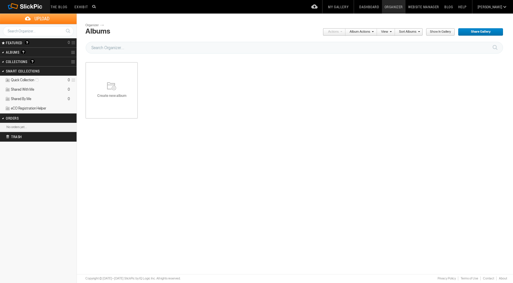
click at [112, 106] on div "Create new album" at bounding box center [111, 90] width 52 height 71
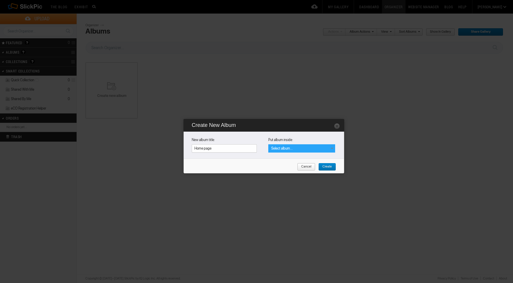
type input "Home page"
click at [288, 150] on div "Select album..." at bounding box center [301, 148] width 67 height 8
click at [328, 166] on span "Create" at bounding box center [325, 167] width 14 height 8
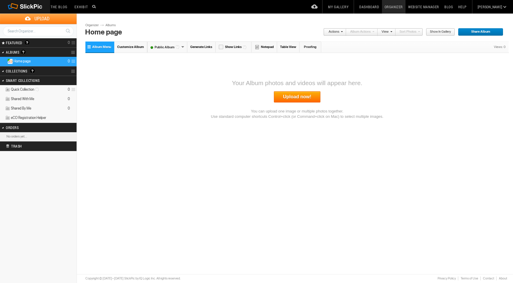
click at [284, 100] on link "Upload now!" at bounding box center [297, 96] width 47 height 11
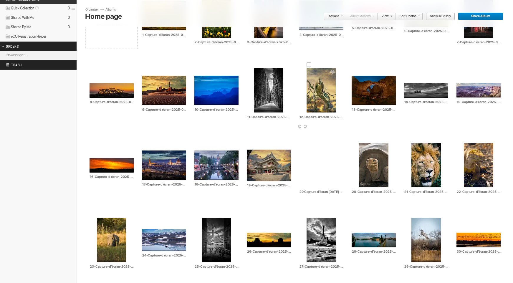
scroll to position [106, 0]
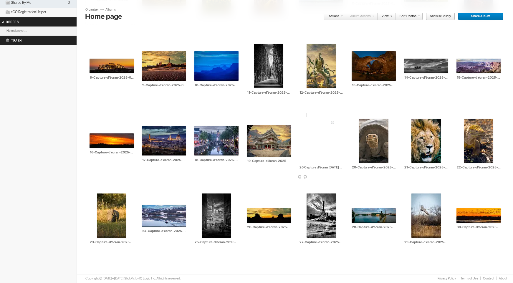
click at [309, 114] on div at bounding box center [308, 115] width 5 height 5
click at [337, 17] on link "Actions" at bounding box center [332, 17] width 19 height 8
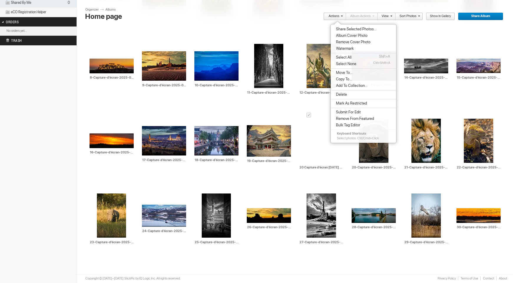
click at [343, 97] on li "Delete" at bounding box center [363, 94] width 65 height 6
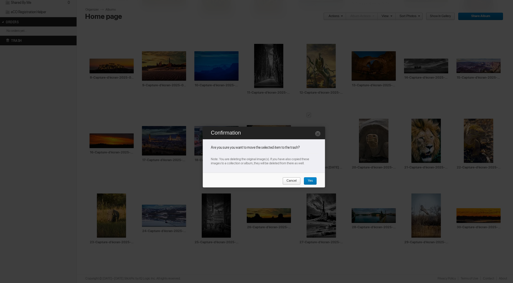
click at [308, 181] on span "Yes" at bounding box center [308, 181] width 9 height 8
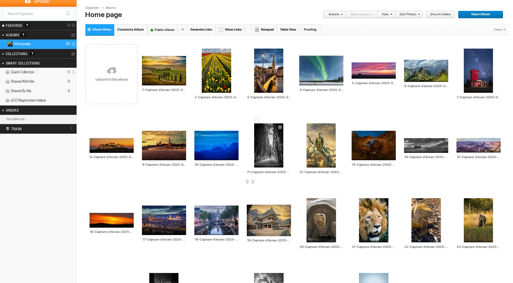
scroll to position [0, 0]
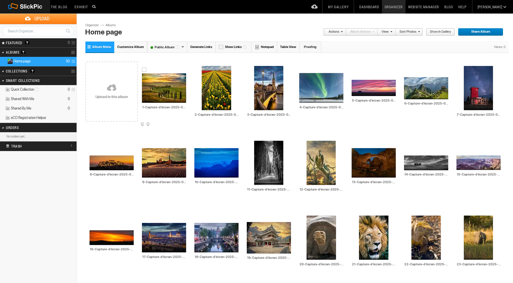
click at [157, 90] on img at bounding box center [164, 87] width 44 height 29
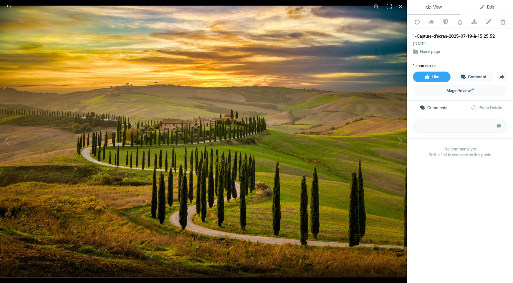
click at [480, 11] on link "Edit" at bounding box center [486, 7] width 53 height 14
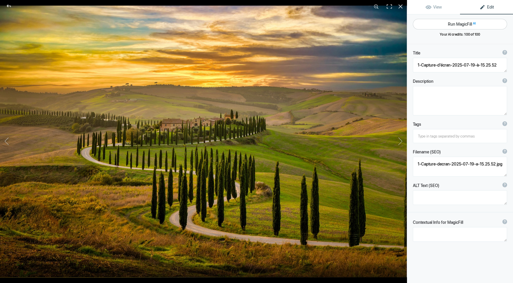
click at [451, 26] on button "Run MagicFill AI" at bounding box center [460, 24] width 94 height 11
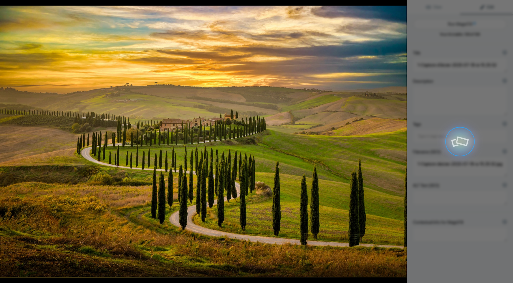
type textarea "Serene Tuscan Landscape at [GEOGRAPHIC_DATA] with Cypress Trees"
type textarea "Experience the breathtaking beauty of a Tuscan landscape bathed in the warm hue…"
type textarea "tuscan-landscape-sunset-cypress-trees.jpg"
type textarea "A winding road lined with cypress trees leads to a villa in a serene Tuscan lan…"
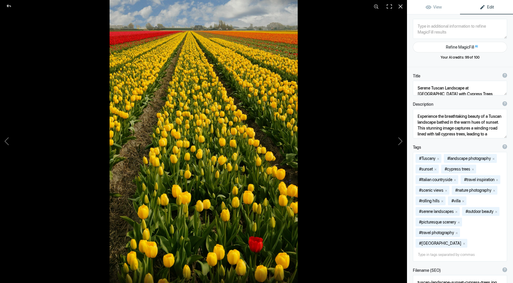
type textarea "2-Capture-d’écran-2025-07-19-à-15.26.09"
type textarea "2-Capture-decran-2025-07-19-a-15.26.09.jpg"
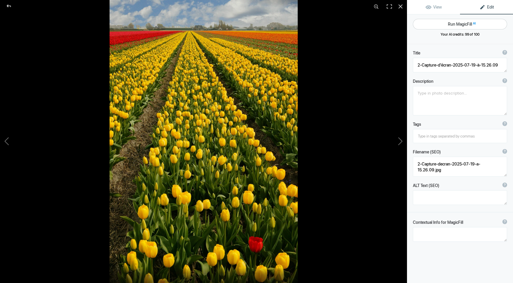
click at [456, 22] on button "Run MagicFill AI" at bounding box center [460, 24] width 94 height 11
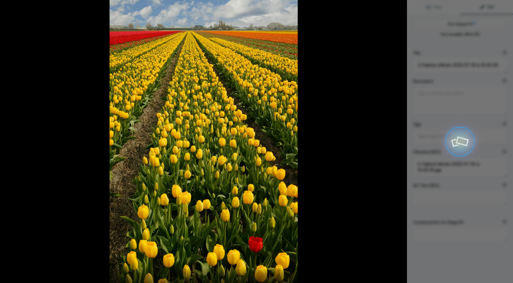
type textarea "Vibrant Tulip Fields in Full Bloom"
type textarea "Experience the breathtaking beauty of tulip fields stretching as far as the eye…"
type textarea "vibrant-tulip-fields-full-bloom.jpg"
type textarea "A wide view of vibrant tulip fields featuring rows of yellow tulips with a sing…"
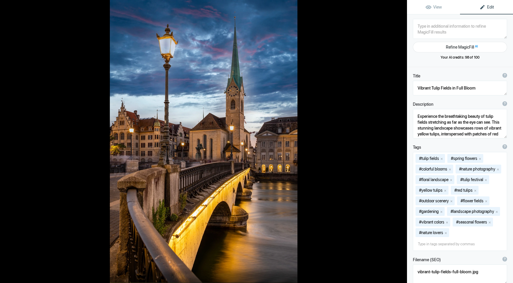
type textarea "3-Capture-d’écran-2025-07-19-à-15.26.19"
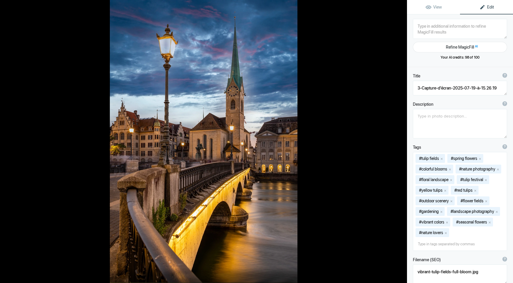
type textarea "3-Capture-decran-2025-07-19-a-15.26.19.jpg"
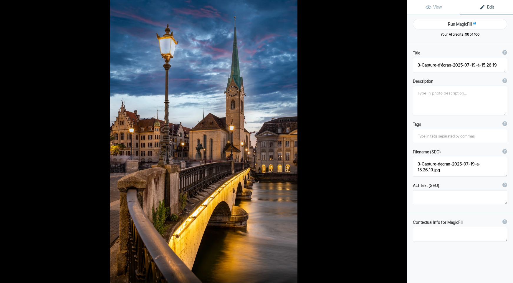
click at [456, 22] on button "Run MagicFill AI" at bounding box center [460, 24] width 94 height 11
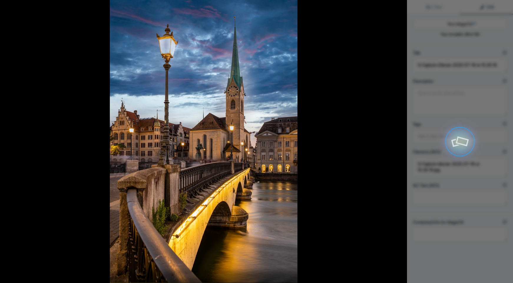
type textarea "Stunning Twilight View of Zurich's [GEOGRAPHIC_DATA]"
type textarea "Experience the enchanting beauty of Zurich at twilight, where the historic chur…"
type textarea "zurich-twilight-church-bridge.jpg"
type textarea "Twilight view of a historic church and illuminated bridge in Zurich, Switzerlan…"
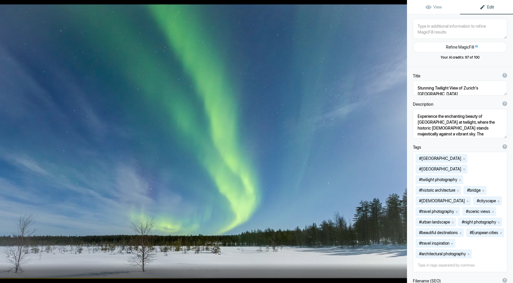
type textarea "4-Capture-d’écran-2025-07-19-à-15.26.33"
type textarea "4-Capture-decran-2025-07-19-a-15.26.33.jpg"
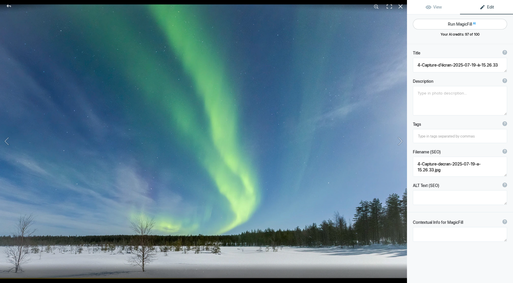
click at [458, 21] on button "Run MagicFill AI" at bounding box center [460, 24] width 94 height 11
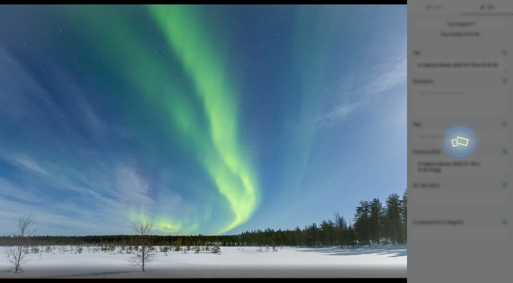
type textarea "Stunning Northern Lights Over Snowy Landscape"
type textarea "Experience the breathtaking beauty of the Northern Lights illuminating a serene…"
type textarea "northern-lights-snowy-landscape.jpg"
type textarea "A stunning display of the Northern Lights over a snowy landscape, showcasing vi…"
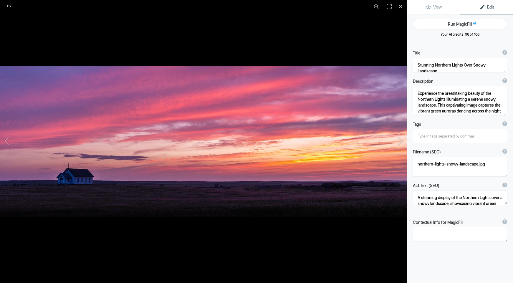
type textarea "5-Capture-d’écran-2025-07-19-à-15.26.45"
type textarea "5-Capture-decran-2025-07-19-a-15.26.45.jpg"
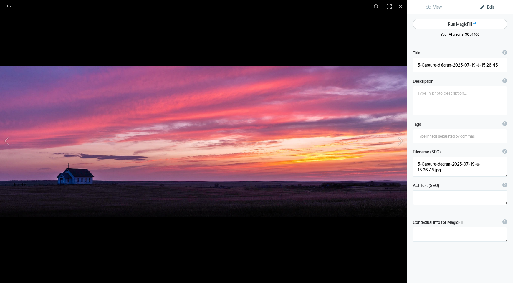
click at [450, 27] on button "Run MagicFill AI" at bounding box center [460, 24] width 94 height 11
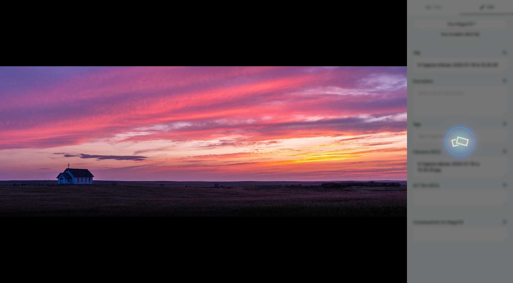
type textarea "Serene Sunset Over Abandoned Church in the Plains"
type textarea "This stunning photograph captures a breathtaking sunset over an abandoned churc…"
type textarea "serene-sunset-abandoned-church-plains.jpg"
type textarea "A picturesque sunset over an abandoned church in the plains, featuring vibrant …"
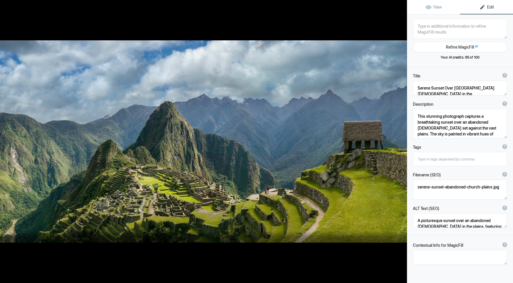
type textarea "6-Capture-d’écran-2025-07-19-à-15.26.54"
type textarea "6-Capture-decran-2025-07-19-a-15.26.54.jpg"
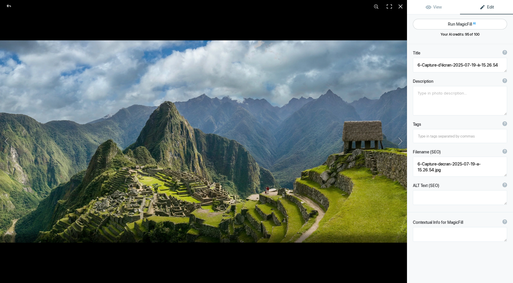
click at [452, 25] on button "Run MagicFill AI" at bounding box center [460, 24] width 94 height 11
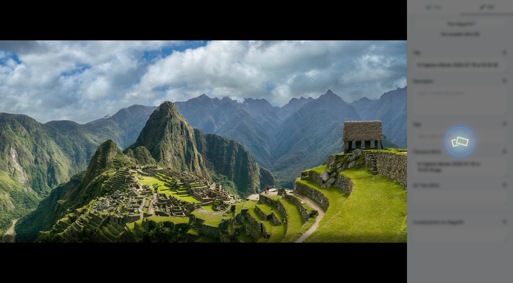
type textarea "Majestic View of Machu Picchu: Ancient Incan City Surrounded by Lush Mountains"
type textarea "Discover the breathtaking beauty of Machu Picchu, the iconic Incan citadel nest…"
type textarea "machu-picchu-ancient-city-andes-mountains.jpg"
type textarea "Panoramic view of Machu Picchu, showcasing ancient Incan structures against a b…"
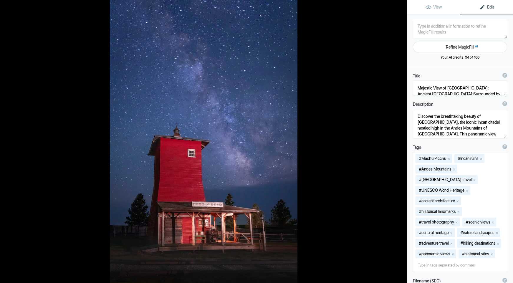
type textarea "7-Capture-d’écran-2025-07-19-à-15.27.09"
type textarea "7-Capture-decran-2025-07-19-a-15.27.09.jpg"
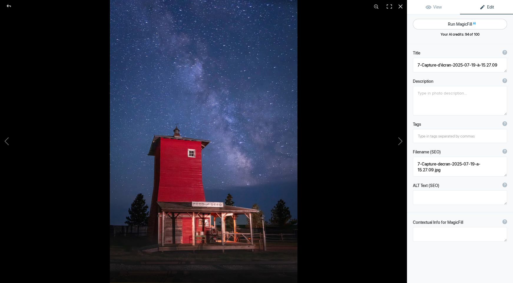
click at [451, 24] on button "Run MagicFill AI" at bounding box center [460, 24] width 94 height 11
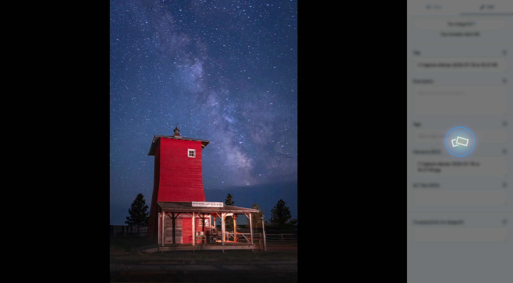
type textarea "Stunning Red Barn Under the Milky Way Night Sky"
type textarea "This breathtaking photograph captures a vibrant red barn illuminated by warm li…"
type textarea "stunning-red-barn-milky-way.jpg"
type textarea "A vibrant red barn illuminated at night, set against a star-filled sky showcasi…"
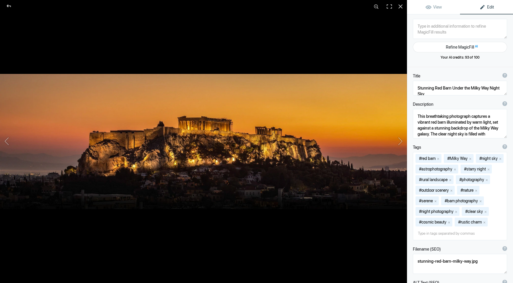
type textarea "8-Capture-d’écran-2025-07-19-à-15.27.17"
type textarea "8-Capture-decran-2025-07-19-a-15.27.17.jpg"
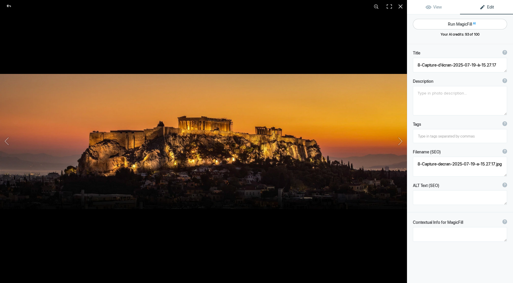
click at [449, 25] on button "Run MagicFill AI" at bounding box center [460, 24] width 94 height 11
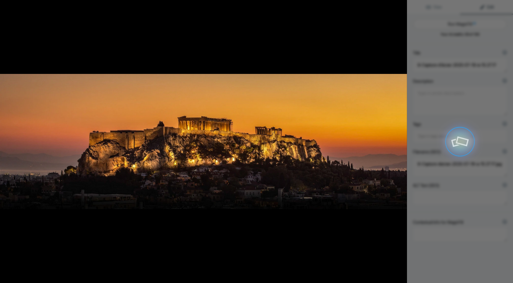
type textarea "Stunning Sunset Over the Acropolis of Athens"
type textarea "Experience the breathtaking beauty of the Acropolis of Athens as it stands maje…"
type textarea "acropolis-athens-sunset.jpg"
type textarea "The Acropolis of Athens illuminated at sunset, showcasing its ancient architect…"
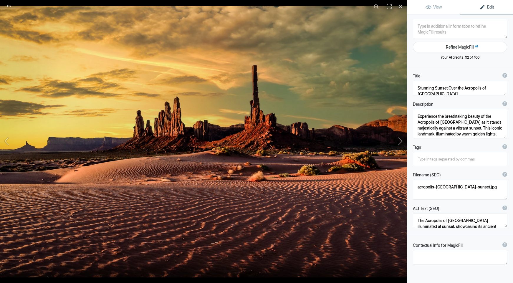
type textarea "9-Capture-d’écran-2025-07-19-à-15.27.33"
type textarea "9-Capture-decran-2025-07-19-a-15.27.33.jpg"
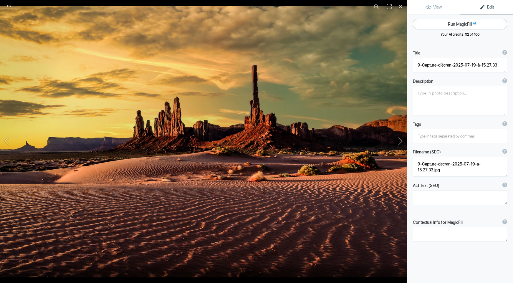
click at [447, 22] on button "Run MagicFill AI" at bounding box center [460, 24] width 94 height 11
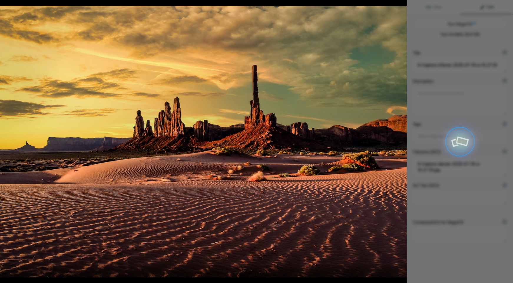
type textarea "[GEOGRAPHIC_DATA] at [GEOGRAPHIC_DATA]"
type textarea "Experience the breathtaking beauty of Monument Valley during sunset, where towe…"
type textarea "monument-valley-sunset.jpg"
type textarea "A stunning view of Monument Valley at sunset, featuring towering sandstone form…"
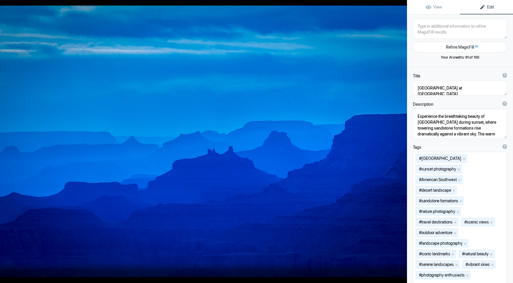
type textarea "10-Capture-d’écran-2025-07-19-à-15.28.07"
type textarea "10-Capture-decran-2025-07-19-a-15.28.07.jpg"
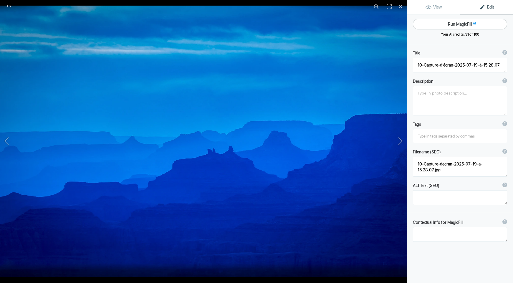
click at [450, 24] on button "Run MagicFill AI" at bounding box center [460, 24] width 94 height 11
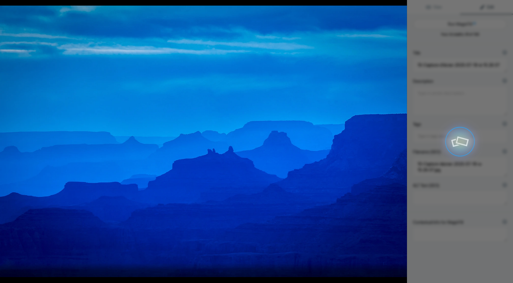
type textarea "Majestic Blue Hues of the Grand Canyon at Dusk"
type textarea "Experience the breathtaking beauty of the Grand Canyon as dusk settles in. This…"
type textarea "grand-canyon-dusk-blue-hues.jpg"
type textarea "A stunning view of the Grand Canyon at dusk, showcasing layered silhouettes in …"
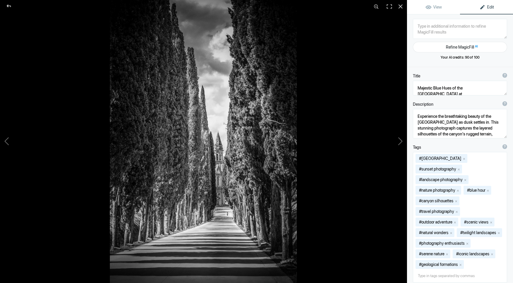
type textarea "11-Capture-d’écran-2025-07-19-à-15.28.17"
type textarea "11-Capture-decran-2025-07-19-a-15.28.17.jpg"
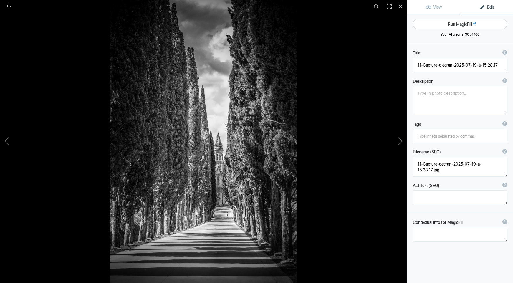
click at [452, 25] on button "Run MagicFill AI" at bounding box center [460, 24] width 94 height 11
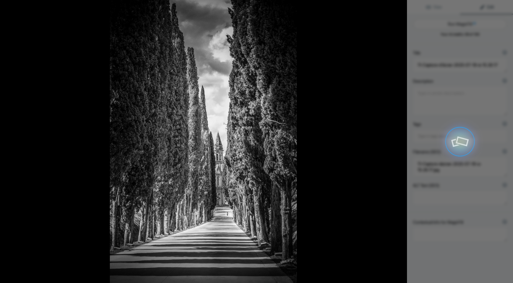
type textarea "Serene Pathway Flanked by Cypress Trees in Black and White"
type textarea "This striking black and white photograph captures a serene pathway lined with t…"
type textarea "serene-pathway-cypress-trees-black-white.jpg"
type textarea "A black and white photograph of a serene pathway lined with tall cypress trees,…"
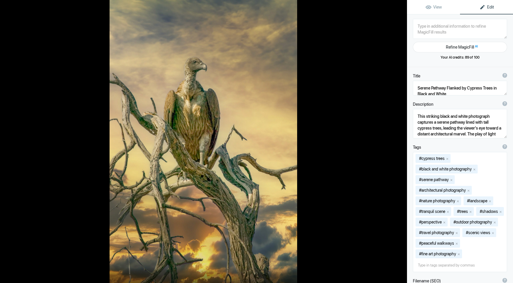
type textarea "12-Capture-d’écran-2025-07-19-à-15.29.01"
type textarea "12-Capture-decran-2025-07-19-a-15.29.01.jpg"
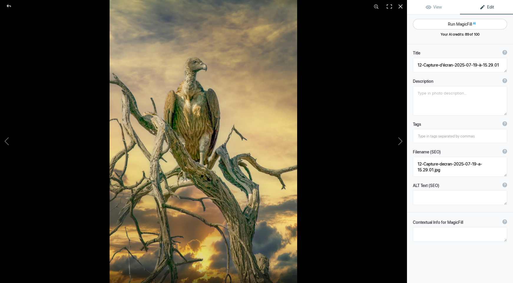
click at [453, 24] on button "Run MagicFill AI" at bounding box center [460, 24] width 94 height 11
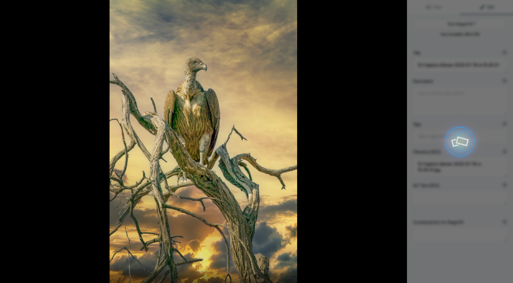
type textarea "Majestic Vulture Perched on a Branch at Sunset"
type textarea "This stunning image captures a majestic vulture perched gracefully on a gnarled…"
type textarea "majestic-vulture-perched-sunset.jpg"
type textarea "A majestic vulture perched on a gnarled branch against a colorful sunset sky, s…"
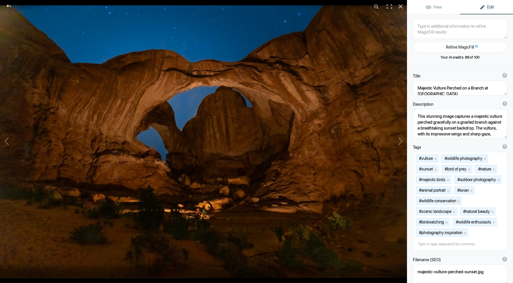
type textarea "13-Capture-d’écran-2025-07-19-à-15.29.30"
type textarea "13-Capture-decran-2025-07-19-a-15.29.30.jpg"
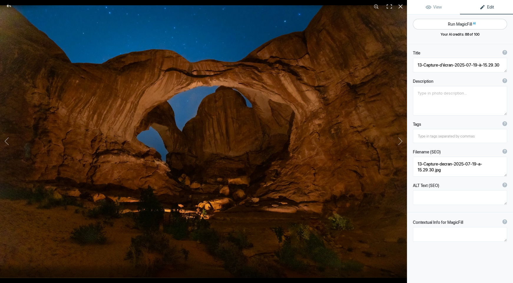
click at [449, 23] on button "Run MagicFill AI" at bounding box center [460, 24] width 94 height 11
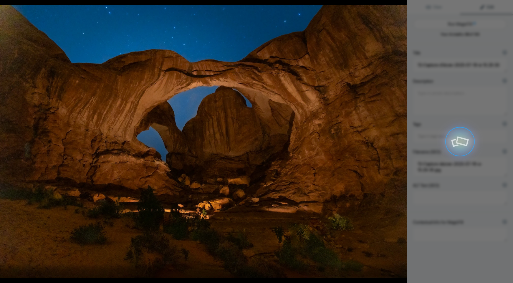
type textarea "Majestic Natural Arch Under Starry Sky"
type textarea "This stunning photograph captures the grandeur of a natural arch illuminated by…"
type textarea "majestic-natural-arch-starry-sky.jpg"
type textarea "A natural arch illuminated at night with a starry sky above, showcasing intrica…"
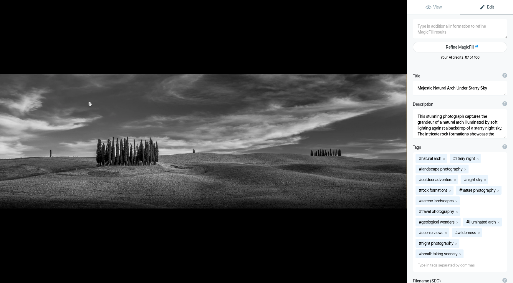
type textarea "14-Capture-d’écran-2025-07-19-à-15.29.42"
type textarea "14-Capture-decran-2025-07-19-a-15.29.42.jpg"
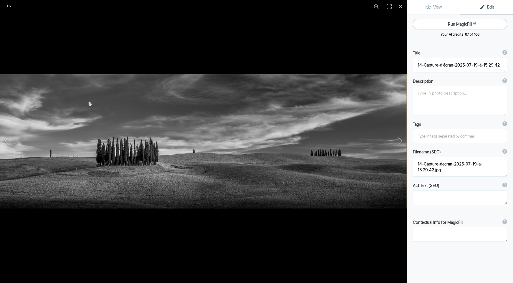
click at [450, 24] on button "Run MagicFill AI" at bounding box center [460, 24] width 94 height 11
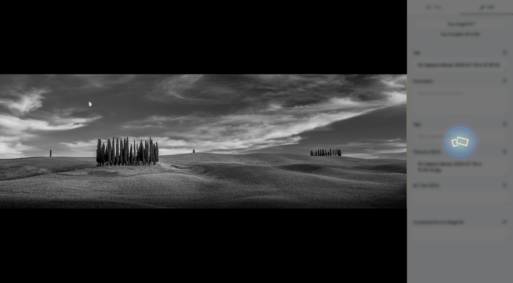
type textarea "Serene Black and White Landscape with Cypress Trees"
type textarea "This stunning black and white photograph captures a tranquil landscape featurin…"
type textarea "serene-black-and-white-landscape-cypress-trees.jpg"
type textarea "Black and white landscape featuring cypress trees on rolling hills under a dram…"
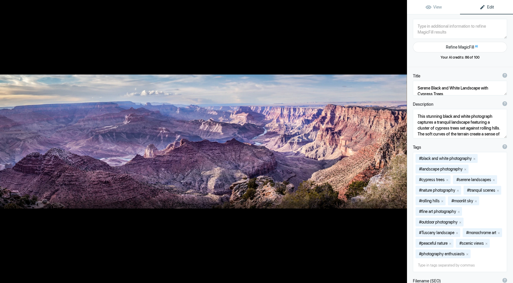
type textarea "15-Capture-d’écran-2025-07-19-à-16.03.34"
type textarea "15-Capture-decran-2025-07-19-a-16.03.34.jpg"
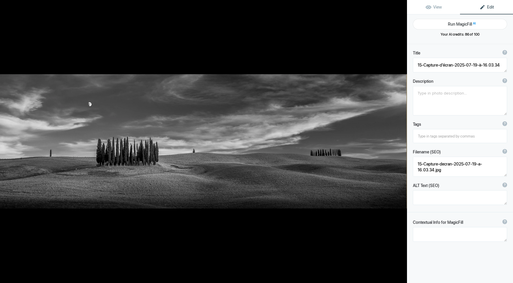
type textarea "Serene Black and White Landscape with Cypress Trees"
type textarea "This stunning black and white photograph captures a tranquil landscape featurin…"
type textarea "serene-black-and-white-landscape-cypress-trees.jpg"
type textarea "Black and white landscape featuring cypress trees on rolling hills under a dram…"
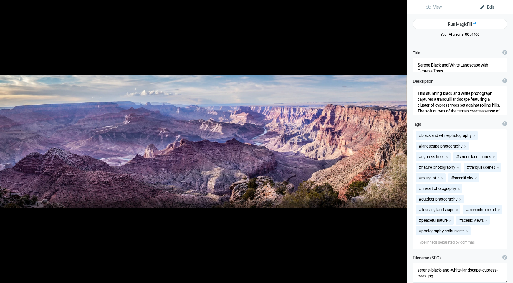
type textarea "15-Capture-d’écran-2025-07-19-à-16.03.34"
type textarea "15-Capture-decran-2025-07-19-a-16.03.34.jpg"
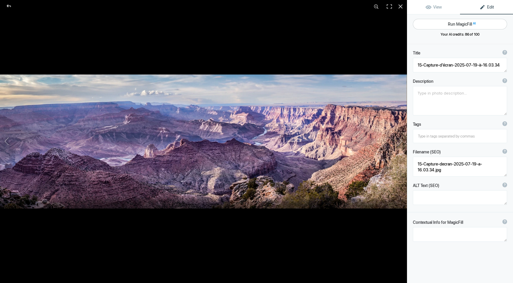
click at [450, 24] on button "Run MagicFill AI" at bounding box center [460, 24] width 94 height 11
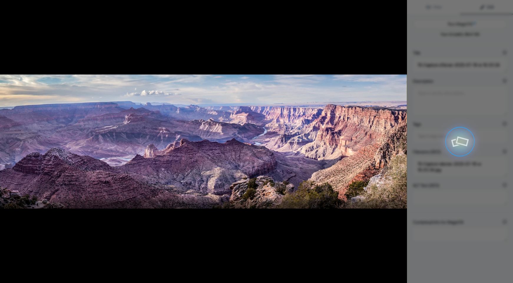
type textarea "Majestic Grand Canyon Landscape at Sunset"
type textarea "Experience the breathtaking beauty of the Grand Canyon in this stunning panoram…"
type textarea "grand-canyon-landscape-sunset.jpg"
type textarea "Panoramic view of the Grand Canyon at sunset, showcasing vibrant rock formation…"
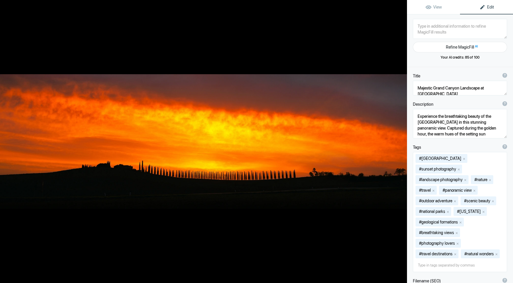
type textarea "16-Capture-d’écran-2025-07-19-à-16.04.53"
type textarea "16-Capture-decran-2025-07-19-a-16.04.53.jpg"
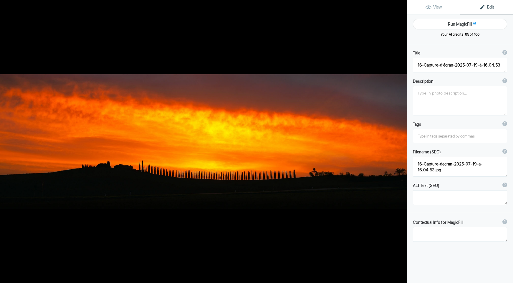
click at [450, 24] on button "Run MagicFill AI" at bounding box center [460, 24] width 94 height 11
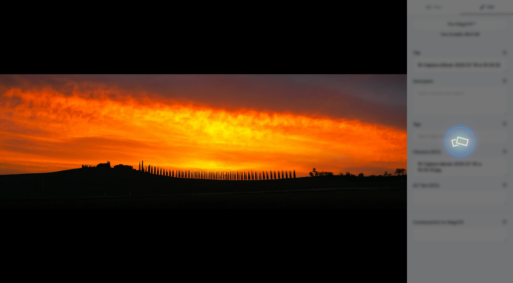
type textarea "Stunning Sunset Over Tuscan Hills with Cypress Trees"
type textarea "Experience the breathtaking beauty of a Tuscan sunset, where vibrant orange and…"
type textarea "tuscan-sunset-cypress-trees.jpg"
type textarea "A stunning sunset over Tuscan hills, featuring a silhouette of cypress trees an…"
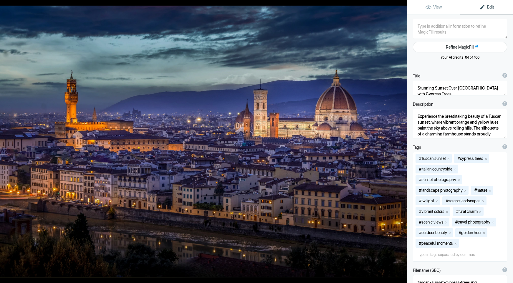
type textarea "17-Capture-d’écran-2025-07-19-à-16.05.09"
type textarea "17-Capture-decran-2025-07-19-a-16.05.09.jpg"
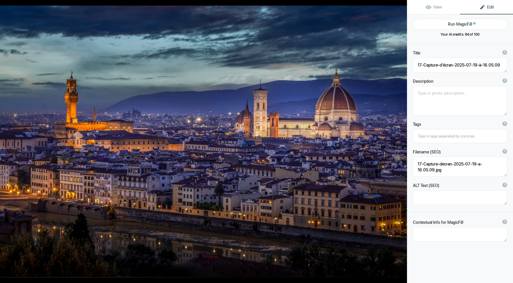
click at [450, 24] on button "Run MagicFill AI" at bounding box center [460, 24] width 94 height 11
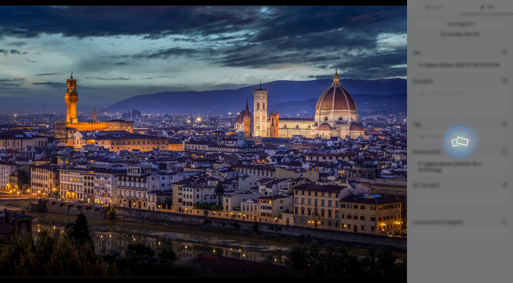
type textarea "Stunning Night View of Florence with Duomo and Palazzo Vecchio"
type textarea "Experience the breathtaking beauty of Florence at dusk, where the iconic Duomo …"
type textarea "florence-night-view-duomo-palazzo-vecchio.jpg"
type textarea "Panoramic night view of Florence featuring the Duomo and Palazzo Vecchio illumi…"
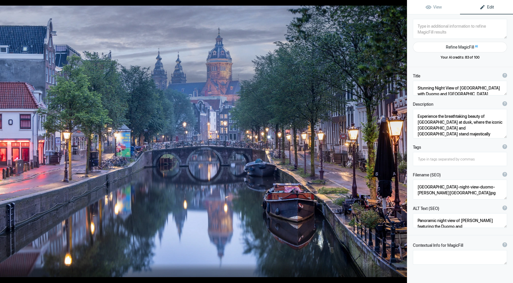
type textarea "18-Capture-d’écran-2025-07-19-à-16.05.53"
type textarea "18-Capture-decran-2025-07-19-a-16.05.53.jpg"
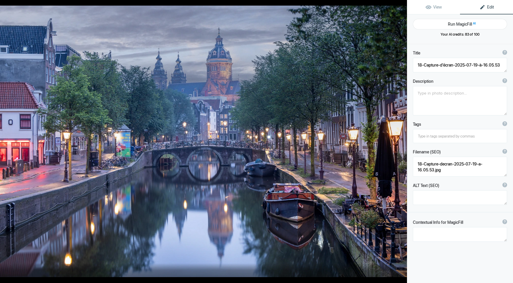
click at [450, 24] on button "Run MagicFill AI" at bounding box center [460, 24] width 94 height 11
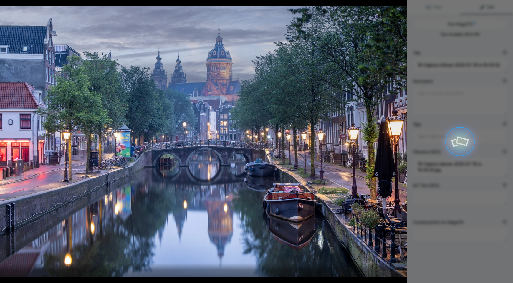
type textarea "Serene Amsterdam Canal at Dusk"
type textarea "Experience the tranquil beauty of an Amsterdam canal at dusk, where the soft gl…"
type textarea "amsterdam-canal-dusk.jpg"
type textarea "A tranquil Amsterdam canal at dusk, featuring reflections of historic buildings…"
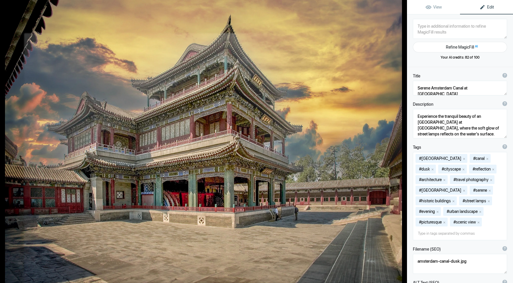
type textarea "19-Capture-d’écran-2025-07-19-à-16.07.20"
type textarea "19-Capture-decran-2025-07-19-a-16.07.20.jpg"
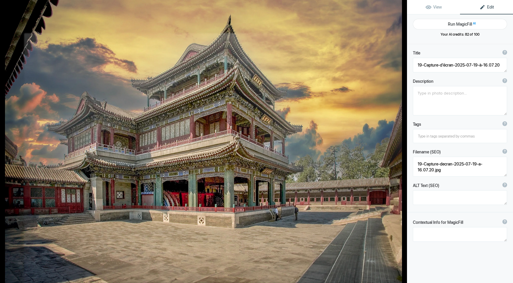
click at [450, 24] on button "Run MagicFill AI" at bounding box center [460, 24] width 94 height 11
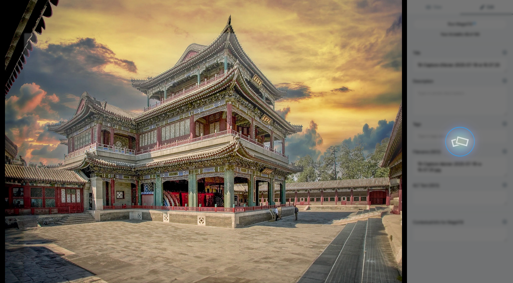
type textarea "Stunning Traditional Chinese Architecture at [GEOGRAPHIC_DATA]"
type textarea "This captivating image showcases a beautifully crafted traditional Chinese buil…"
type textarea "traditional-chinese-architecture-sunset.jpg"
type textarea "Traditional Chinese architecture illuminated by sunset, showcasing intricate de…"
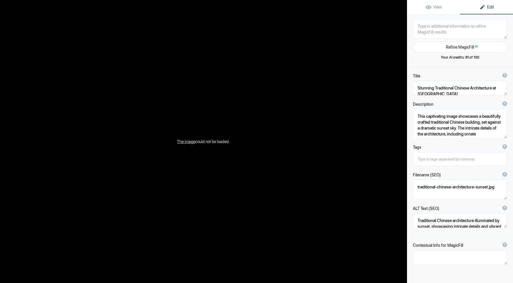
type textarea "20 Capture d’écran 2025-07-19 à 16.08.57"
type textarea "20_Capture_decran_2025-07-19_a_16.08.57.jpg.null"
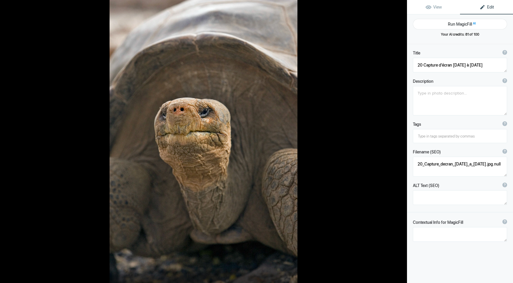
type textarea "20-Capture-d’écran-2025-07-19-à-16.08.57"
type textarea "20-Capture-decran-2025-07-19-a-16.08.57.jpg"
click at [450, 24] on button "Run MagicFill AI" at bounding box center [460, 24] width 94 height 11
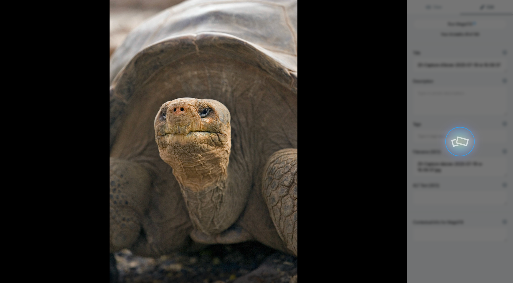
type textarea "Majestic Galápagos Tortoise Close-Up"
type textarea "This stunning close-up captures the intricate details of a Galápagos tortoise, …"
type textarea "galapagos-tortoise-close-up.jpg"
type textarea "Close-up of a Galápagos tortoise, showcasing its textured skin and expressive f…"
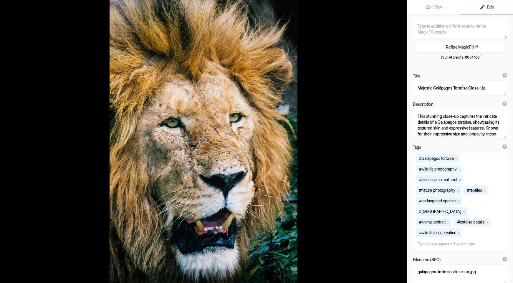
type textarea "21-Capture-d’écran-2025-07-19-à-16.09.05"
type textarea "21-Capture-decran-2025-07-19-a-16.09.05.jpg"
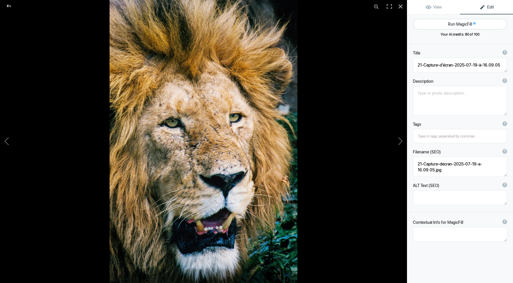
click at [450, 24] on button "Run MagicFill AI" at bounding box center [460, 24] width 94 height 11
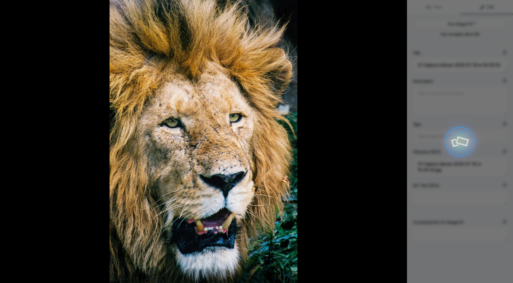
type textarea "Majestic Lion Close-Up: A Portrait of Strength and Grace"
type textarea "This stunning close-up captures the essence of a lion, showcasing its powerful …"
type textarea "majestic-lion-close-up.jpg"
type textarea "Close-up portrait of a lion showcasing its majestic mane and intense gaze, high…"
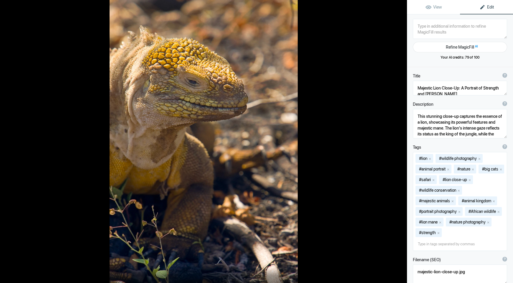
type textarea "22-Capture-d’écran-2025-07-19-à-16.09.27"
type textarea "22-Capture-decran-2025-07-19-a-16.09.27.jpg"
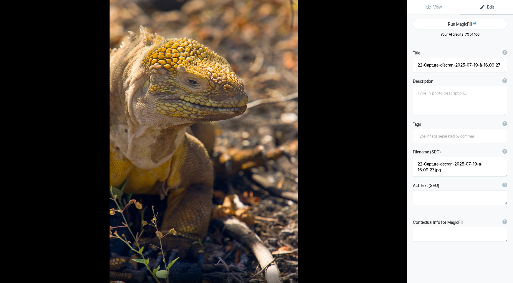
click at [450, 24] on button "Run MagicFill AI" at bounding box center [460, 24] width 94 height 11
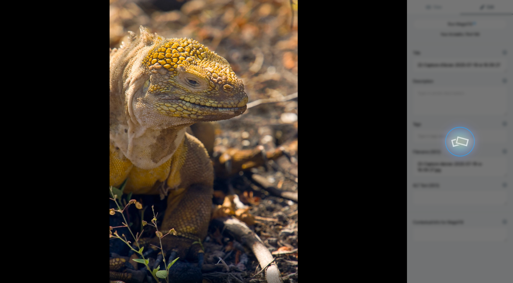
type textarea "Galápagos Land Iguana Close-Up"
type textarea "This stunning close-up captures the unique features of a Galápagos land iguana,…"
type textarea "galapagos-land-iguana-close-up.jpg"
type textarea "Close-up of a Galápagos land iguana, highlighting its textured skin and vibrant…"
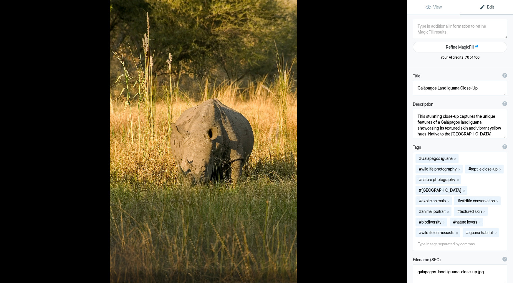
type textarea "23-Capture-d’écran-2025-07-19-à-16.09.37"
type textarea "23-Capture-decran-2025-07-19-a-16.09.37.jpg"
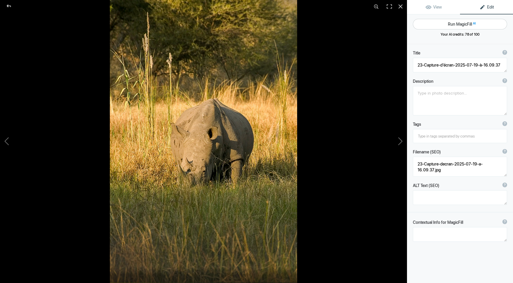
click at [451, 24] on button "Run MagicFill AI" at bounding box center [460, 24] width 94 height 11
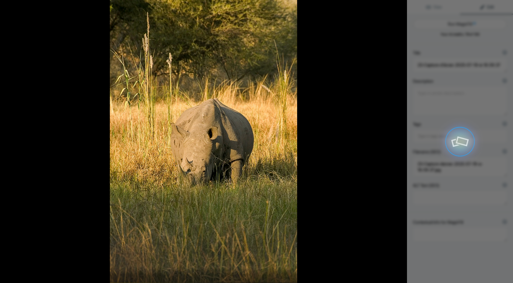
type textarea "Majestic Rhinoceros in Natural Habitat"
type textarea "This stunning photograph captures a rhinoceros peacefully grazing in its natura…"
type textarea "majestic-rhinoceros-natural-habitat.jpg"
type textarea "A rhinoceros grazing in a grassy field, surrounded by tall grass and soft sunli…"
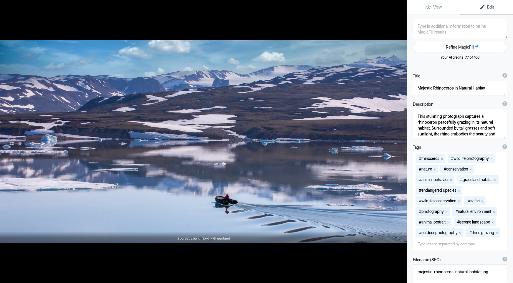
type textarea "24-Capture-d’écran-2025-07-19-à-16.10.24"
type textarea "24-Capture-decran-2025-07-19-a-16.10.24.jpg"
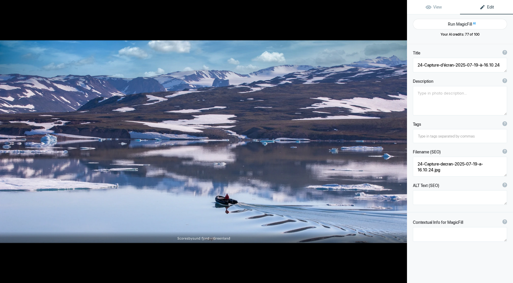
click at [451, 24] on button "Run MagicFill AI" at bounding box center [460, 24] width 94 height 11
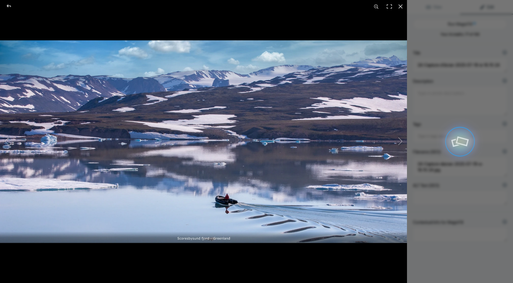
type textarea "Serene Landscape of Scoresbysund Fjord, Greenland"
type textarea "Discover the breathtaking beauty of Scoresbysund Fjord in Greenland, where tran…"
type textarea "scoresbysund-fjord-greenland.jpg"
type textarea "A boat navigating the calm waters of Scoresbysund Fjord in Greenland, surrounde…"
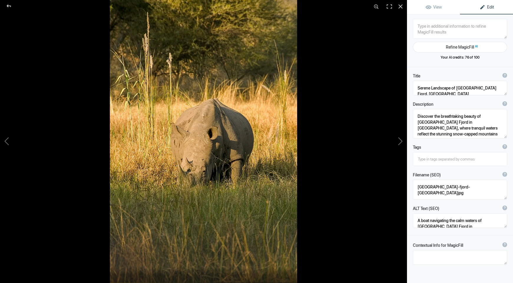
type textarea "Majestic Rhinoceros in Natural Habitat"
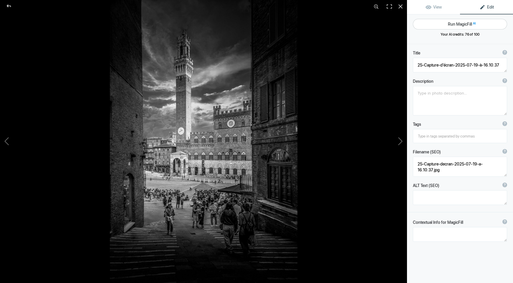
click at [453, 22] on button "Run MagicFill AI" at bounding box center [460, 24] width 94 height 11
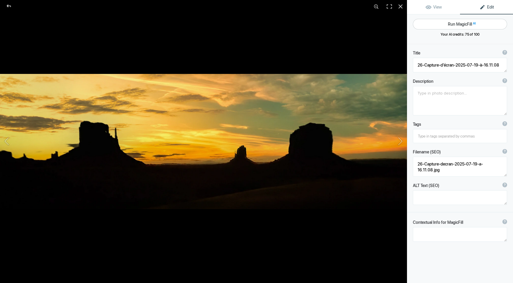
click at [459, 23] on button "Run MagicFill AI" at bounding box center [460, 24] width 94 height 11
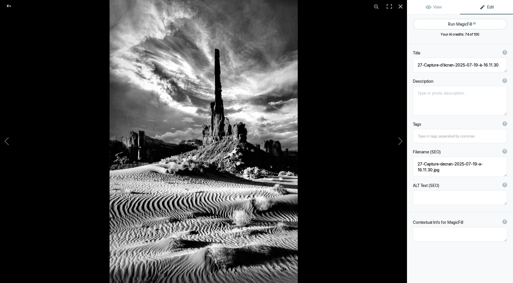
click at [454, 21] on button "Run MagicFill AI" at bounding box center [460, 24] width 94 height 11
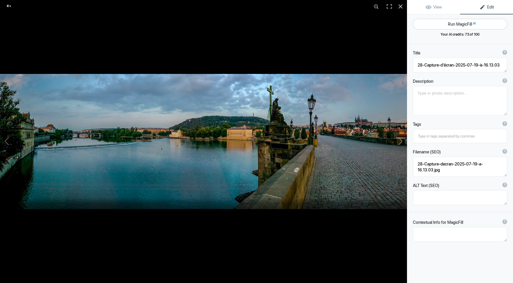
click at [454, 21] on button "Run MagicFill AI" at bounding box center [460, 24] width 94 height 11
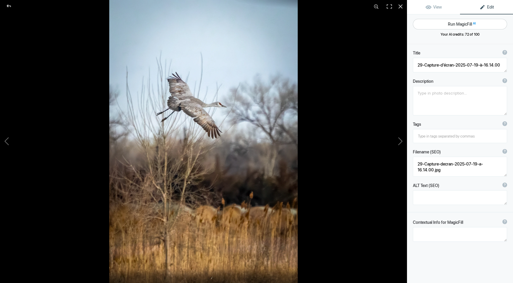
click at [453, 24] on button "Run MagicFill AI" at bounding box center [460, 24] width 94 height 11
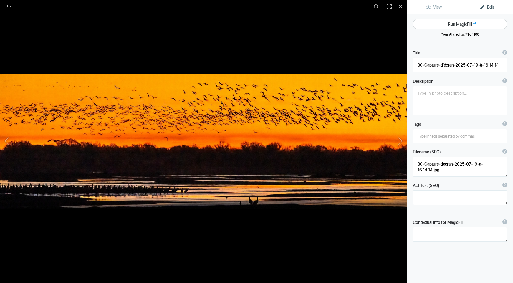
click at [452, 23] on button "Run MagicFill AI" at bounding box center [460, 24] width 94 height 11
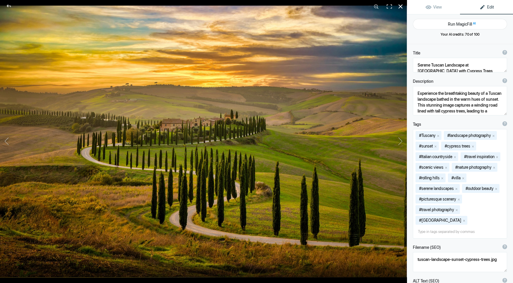
click at [401, 7] on div at bounding box center [400, 6] width 13 height 13
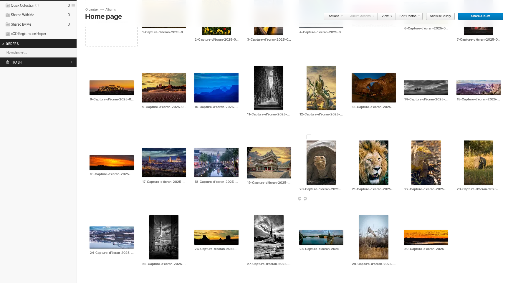
scroll to position [106, 0]
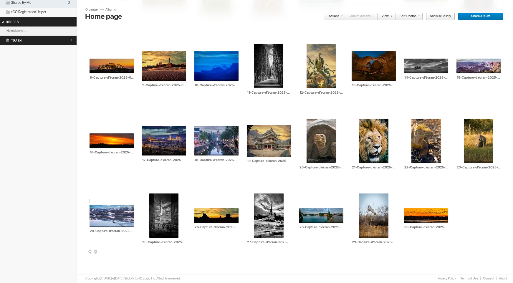
click at [108, 216] on img at bounding box center [112, 216] width 44 height 22
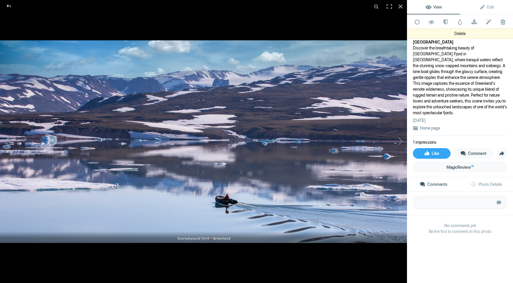
click at [503, 22] on span at bounding box center [502, 22] width 14 height 6
click at [502, 22] on span at bounding box center [502, 22] width 14 height 6
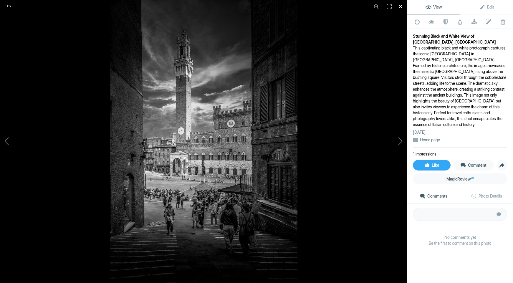
click at [398, 8] on div at bounding box center [400, 6] width 13 height 13
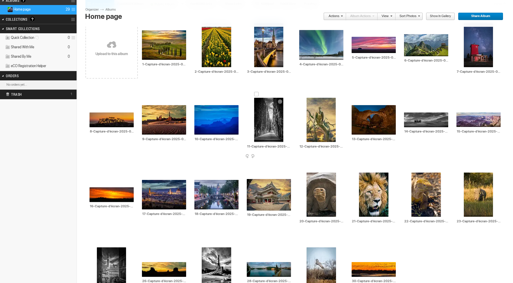
scroll to position [39, 0]
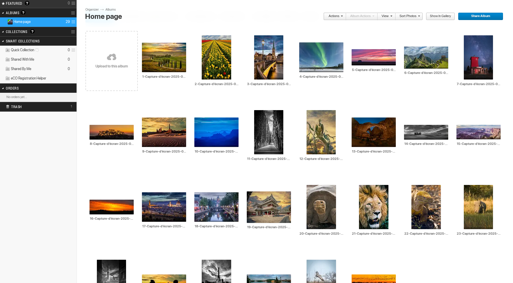
click at [101, 63] on link at bounding box center [111, 58] width 52 height 68
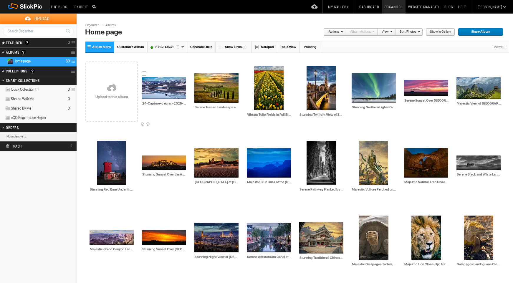
click at [171, 92] on img at bounding box center [164, 88] width 44 height 22
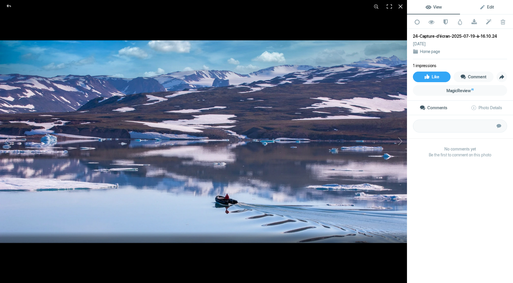
click at [478, 5] on link "Edit" at bounding box center [486, 7] width 53 height 14
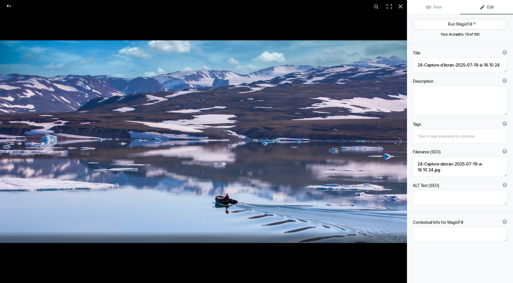
click at [447, 24] on button "Run MagicFill AI" at bounding box center [460, 24] width 94 height 11
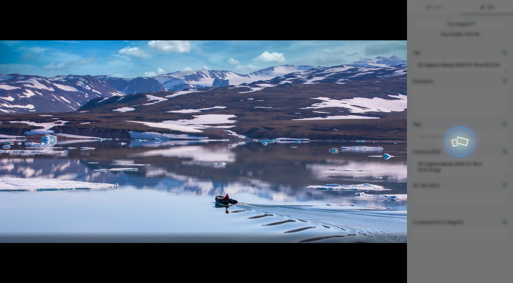
type textarea "Serene Glacial Landscape with Boat in Reflection"
type textarea "This stunning photograph captures a tranquil glacial landscape, showcasing a so…"
type textarea "serene-glacial-landscape-boat-reflection.jpg"
type textarea "A boat gliding across a calm lake surrounded by snow-capped mountains and icebe…"
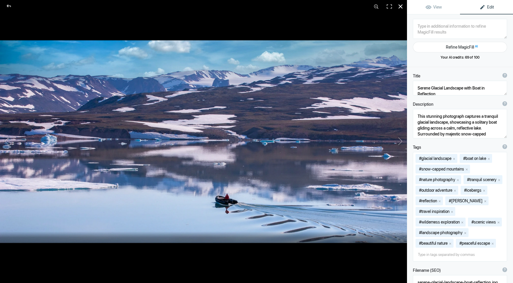
click at [399, 6] on div at bounding box center [400, 6] width 13 height 13
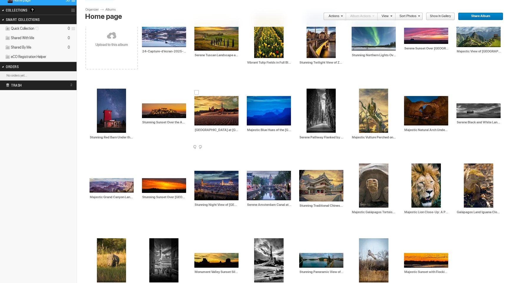
scroll to position [106, 0]
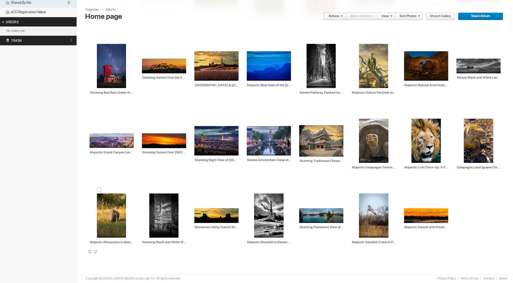
click at [99, 190] on div at bounding box center [99, 190] width 5 height 5
click at [466, 115] on div at bounding box center [466, 115] width 5 height 5
click at [415, 115] on div at bounding box center [413, 115] width 5 height 5
click at [361, 115] on div at bounding box center [361, 115] width 5 height 5
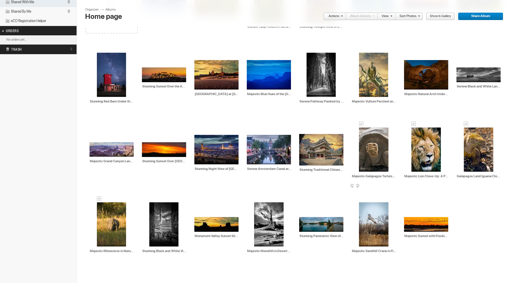
scroll to position [94, 0]
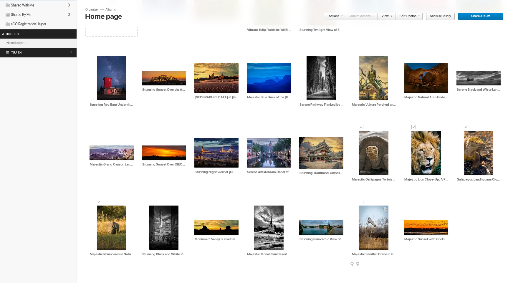
click at [361, 203] on div at bounding box center [361, 202] width 5 height 5
click at [406, 217] on div at bounding box center [406, 216] width 5 height 5
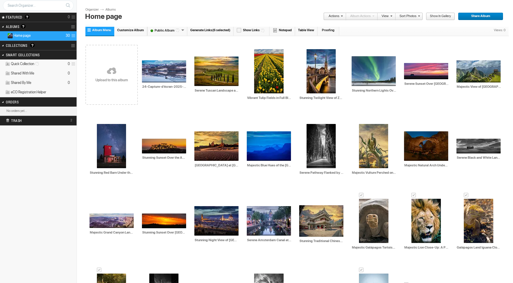
scroll to position [24, 0]
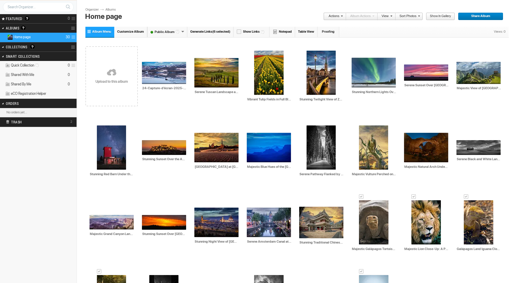
click at [338, 15] on link "Actions" at bounding box center [332, 17] width 19 height 8
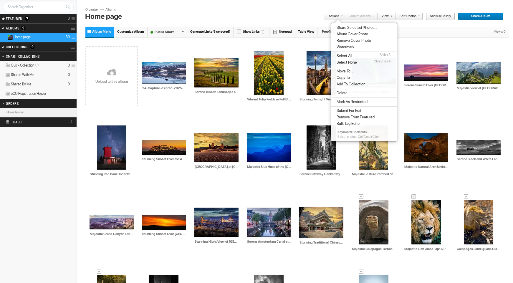
click at [349, 79] on span "Copy To..." at bounding box center [344, 77] width 18 height 5
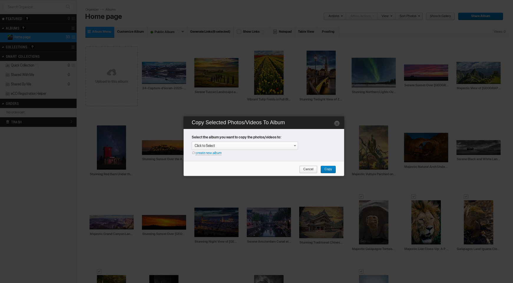
click at [214, 154] on link "create new album" at bounding box center [208, 153] width 26 height 4
click at [217, 146] on div "Enter your title or it will remain as date/time: 2025-08-10 22:06" at bounding box center [246, 146] width 103 height 6
type input "Wildlife"
click at [329, 168] on span "Copy" at bounding box center [325, 170] width 11 height 8
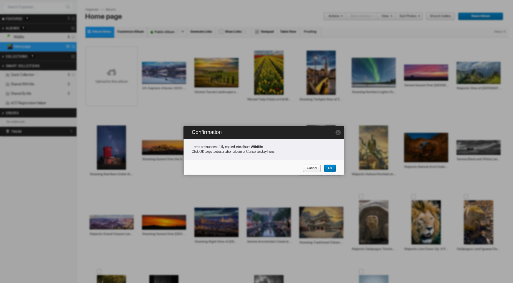
click at [332, 167] on link "Ok" at bounding box center [330, 169] width 12 height 8
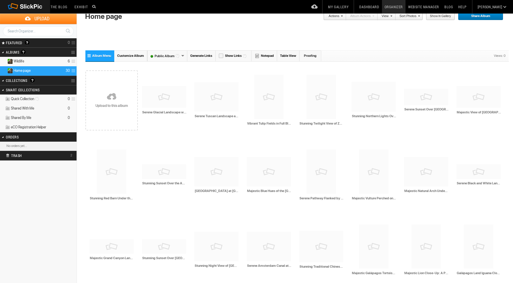
scroll to position [24, 0]
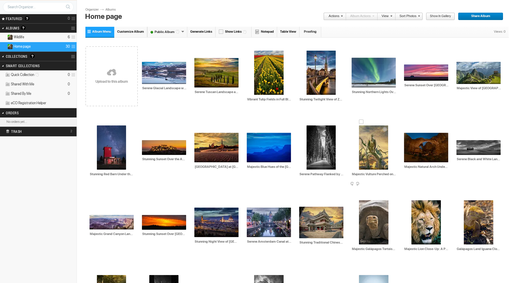
click at [362, 122] on div at bounding box center [361, 122] width 5 height 5
click at [334, 16] on link "Actions" at bounding box center [332, 17] width 19 height 8
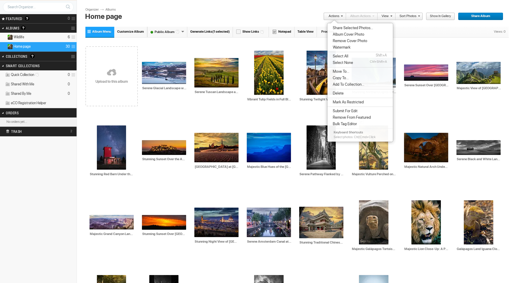
click at [344, 77] on span "Copy To..." at bounding box center [340, 78] width 18 height 5
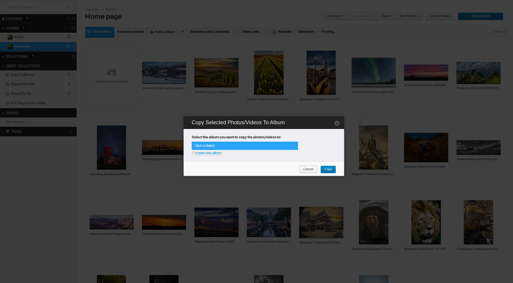
click at [268, 145] on div "Click to Select" at bounding box center [245, 146] width 106 height 8
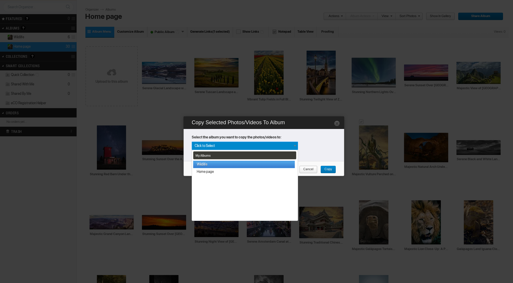
click at [229, 165] on link "Wildlife" at bounding box center [244, 164] width 102 height 7
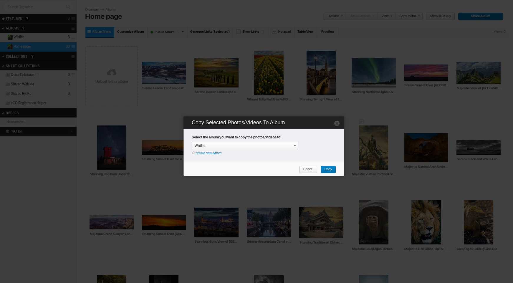
click at [328, 168] on span "Copy" at bounding box center [325, 170] width 11 height 8
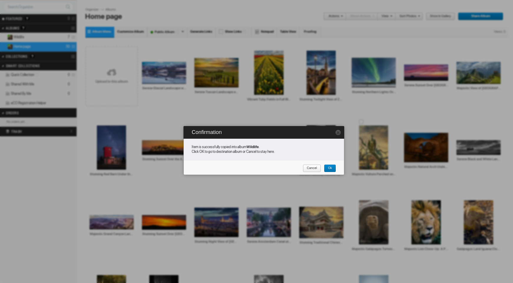
click at [332, 165] on link "Ok" at bounding box center [330, 169] width 12 height 8
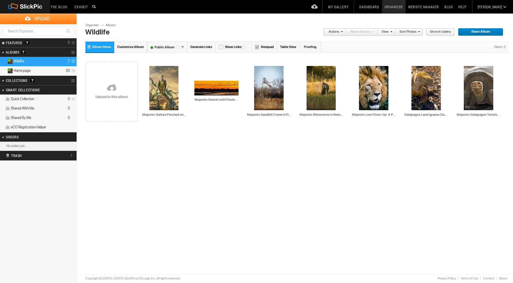
click at [115, 25] on link "Albums" at bounding box center [113, 25] width 18 height 5
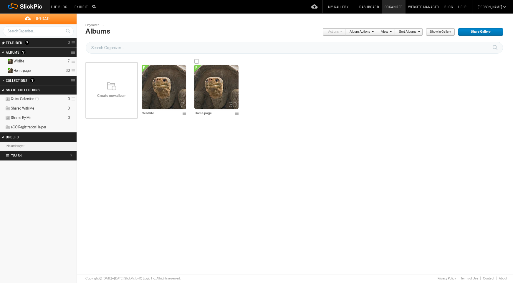
click at [211, 96] on img at bounding box center [216, 87] width 44 height 44
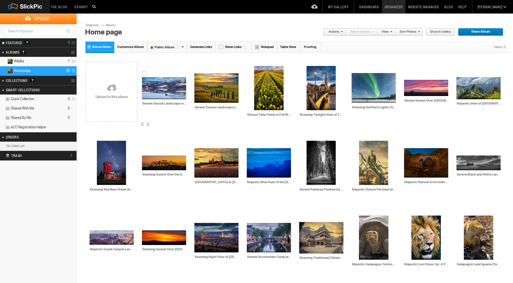
click at [143, 72] on div at bounding box center [144, 73] width 5 height 5
click at [196, 69] on div at bounding box center [196, 69] width 5 height 5
click at [254, 62] on div at bounding box center [256, 62] width 5 height 5
click at [308, 62] on div at bounding box center [308, 62] width 5 height 5
click at [354, 69] on div at bounding box center [354, 69] width 5 height 5
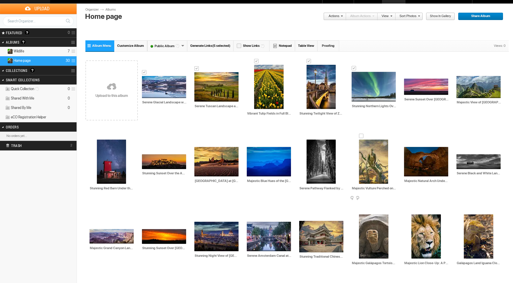
scroll to position [23, 0]
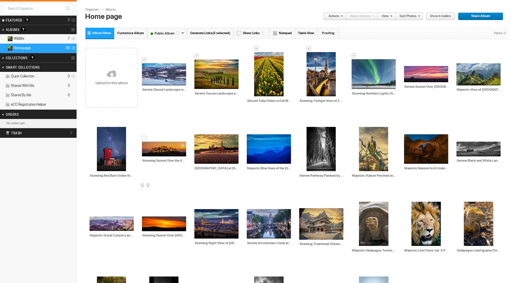
click at [143, 137] on div at bounding box center [144, 138] width 5 height 5
click at [310, 123] on div at bounding box center [308, 123] width 5 height 5
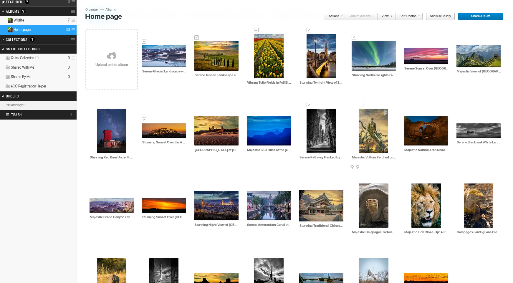
scroll to position [68, 0]
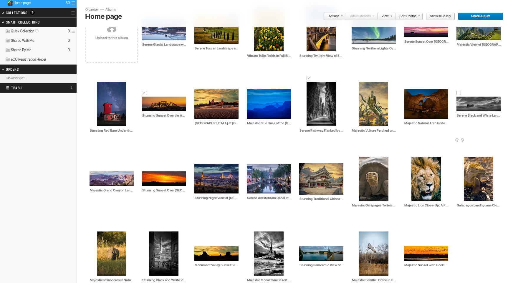
click at [458, 93] on div at bounding box center [458, 93] width 5 height 5
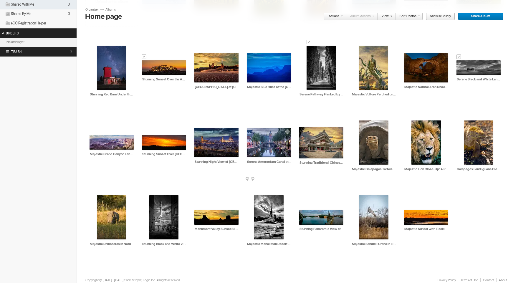
scroll to position [106, 0]
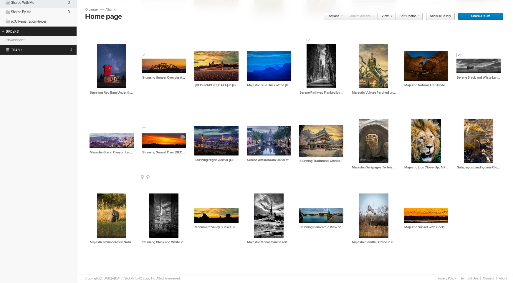
click at [143, 129] on div at bounding box center [144, 129] width 5 height 5
click at [197, 122] on div at bounding box center [196, 122] width 5 height 5
click at [250, 123] on div at bounding box center [249, 122] width 5 height 5
click at [302, 204] on div at bounding box center [301, 204] width 5 height 5
click at [152, 189] on div at bounding box center [151, 190] width 5 height 5
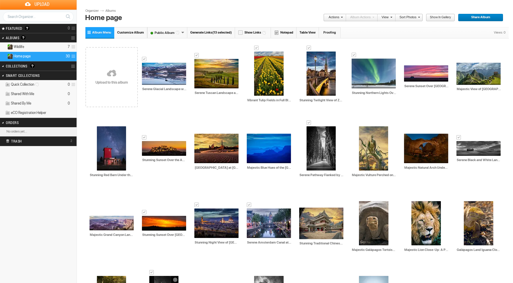
scroll to position [0, 0]
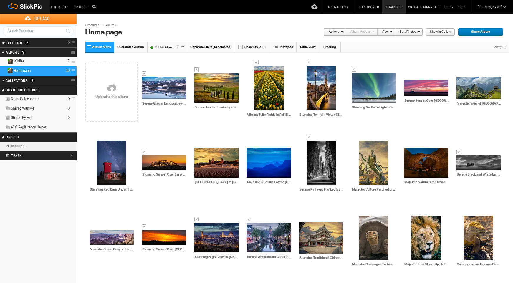
click at [339, 29] on link "Actions" at bounding box center [332, 32] width 19 height 8
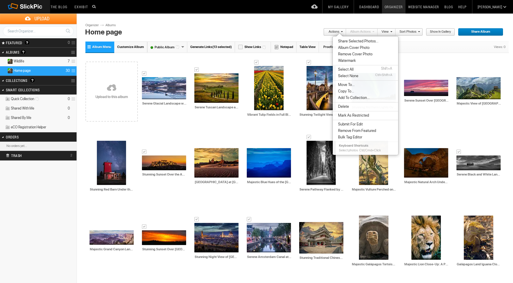
click at [344, 90] on span "Copy To..." at bounding box center [345, 91] width 18 height 5
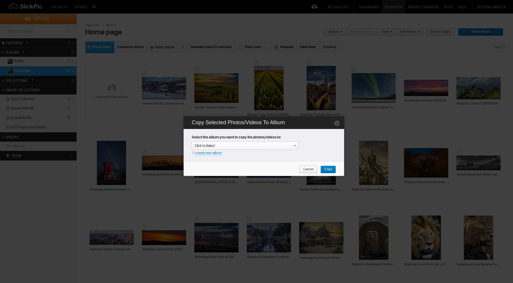
click at [205, 153] on link "create new album" at bounding box center [208, 153] width 26 height 4
click at [207, 144] on div "Enter your title or it will remain as date/time: [DATE] 22:08" at bounding box center [246, 146] width 103 height 6
type input "Europe"
click at [331, 169] on span "Copy" at bounding box center [325, 170] width 11 height 8
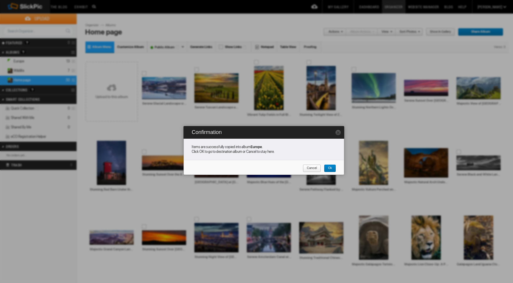
click at [331, 169] on span "Ok" at bounding box center [328, 169] width 8 height 8
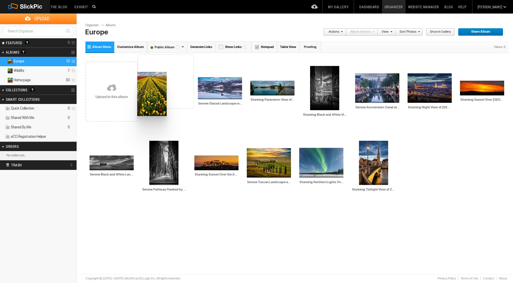
drag, startPoint x: 268, startPoint y: 159, endPoint x: 137, endPoint y: 72, distance: 157.4
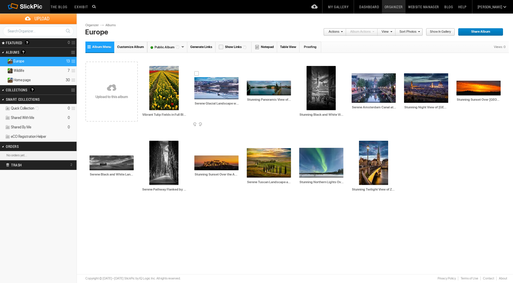
click at [221, 175] on input "Stunning Sunset Over the Acropolis of [GEOGRAPHIC_DATA]" at bounding box center [216, 174] width 45 height 5
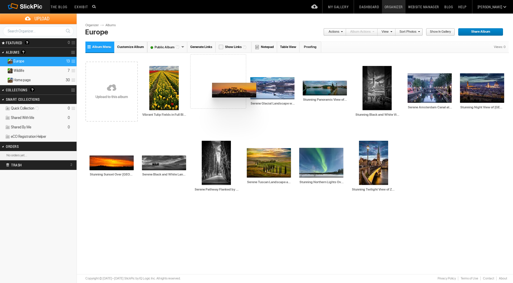
drag, startPoint x: 221, startPoint y: 164, endPoint x: 211, endPoint y: 85, distance: 79.5
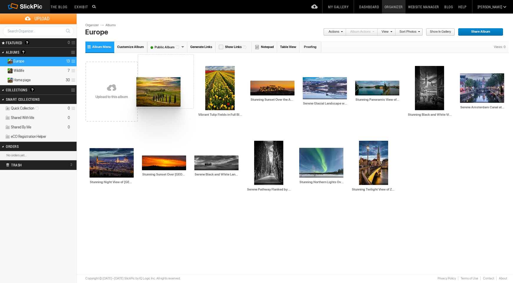
drag, startPoint x: 269, startPoint y: 165, endPoint x: 137, endPoint y: 77, distance: 158.4
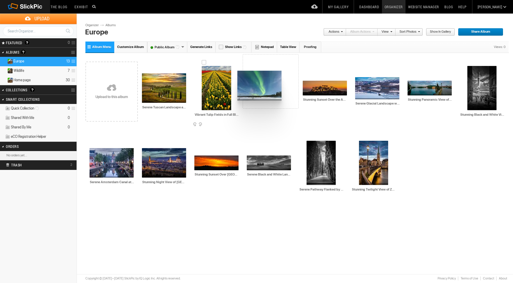
drag, startPoint x: 319, startPoint y: 162, endPoint x: 238, endPoint y: 71, distance: 121.8
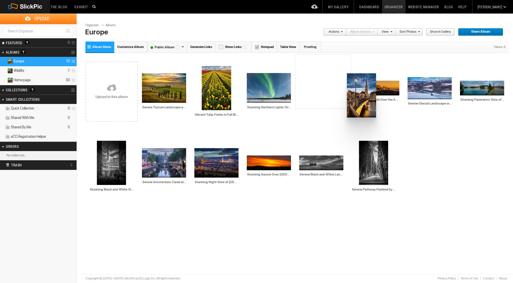
drag, startPoint x: 373, startPoint y: 171, endPoint x: 347, endPoint y: 73, distance: 101.8
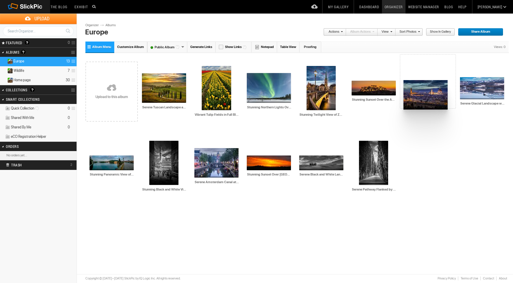
drag, startPoint x: 223, startPoint y: 160, endPoint x: 403, endPoint y: 80, distance: 196.6
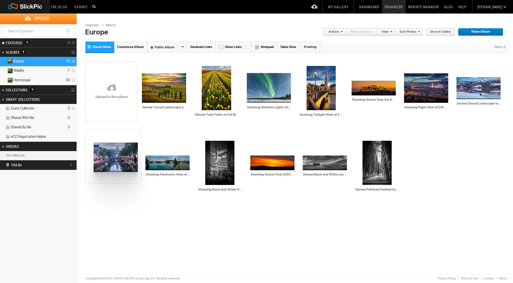
drag, startPoint x: 224, startPoint y: 163, endPoint x: 93, endPoint y: 142, distance: 132.7
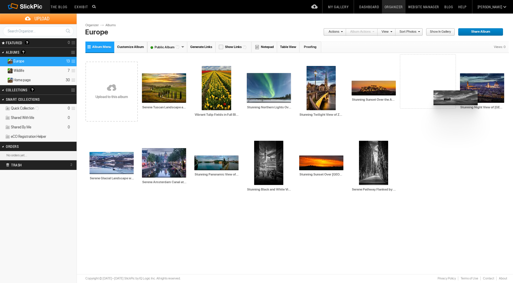
drag, startPoint x: 318, startPoint y: 162, endPoint x: 431, endPoint y: 90, distance: 134.7
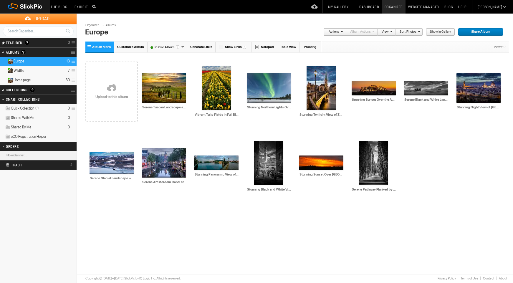
click at [110, 25] on link "Albums" at bounding box center [113, 25] width 18 height 5
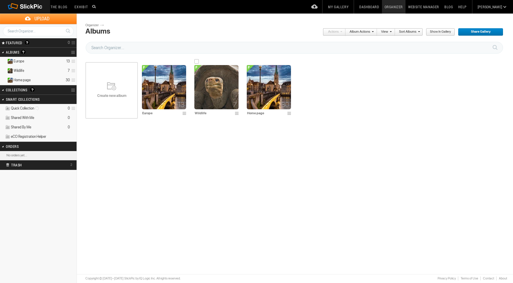
click at [221, 93] on img at bounding box center [216, 87] width 44 height 44
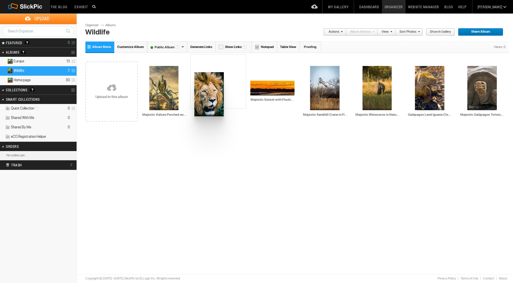
drag, startPoint x: 379, startPoint y: 83, endPoint x: 194, endPoint y: 71, distance: 185.6
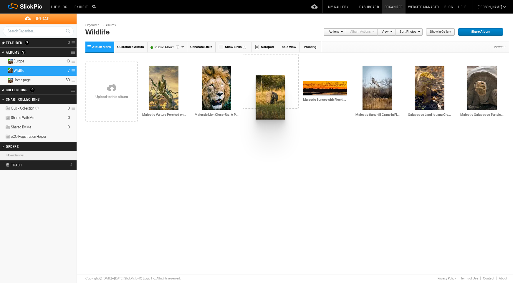
drag, startPoint x: 370, startPoint y: 83, endPoint x: 255, endPoint y: 75, distance: 115.4
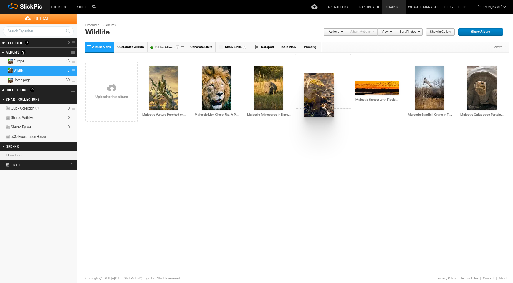
drag, startPoint x: 425, startPoint y: 82, endPoint x: 292, endPoint y: 70, distance: 133.3
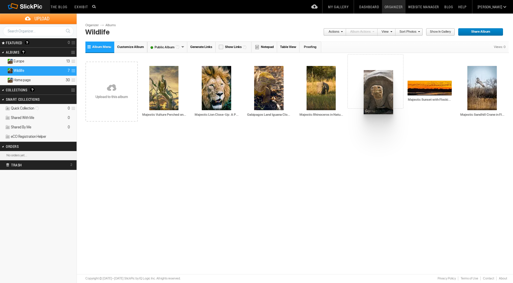
drag, startPoint x: 485, startPoint y: 88, endPoint x: 363, endPoint y: 70, distance: 123.0
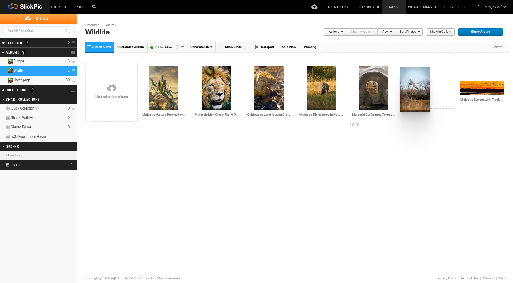
drag, startPoint x: 482, startPoint y: 82, endPoint x: 397, endPoint y: 67, distance: 86.8
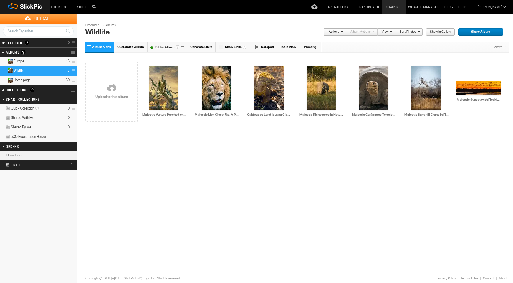
click at [110, 24] on link "Albums" at bounding box center [113, 25] width 18 height 5
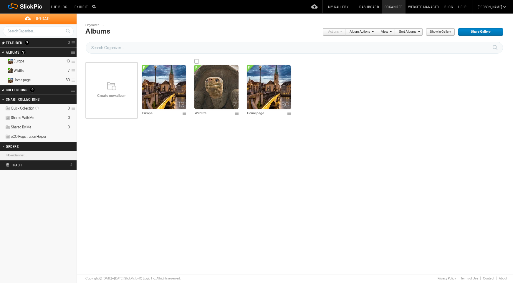
click at [235, 114] on span at bounding box center [238, 113] width 6 height 5
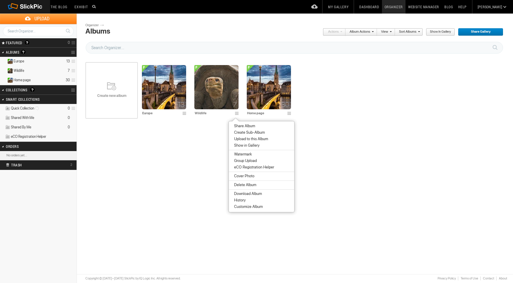
click at [245, 175] on span "Cover Photo" at bounding box center [243, 176] width 22 height 5
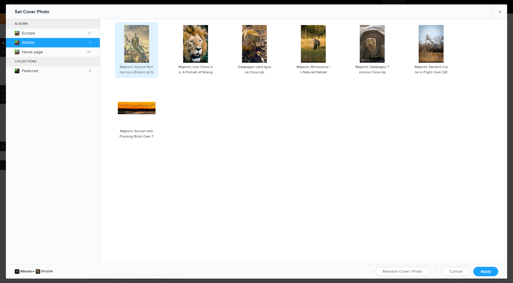
click at [130, 42] on img at bounding box center [136, 44] width 25 height 38
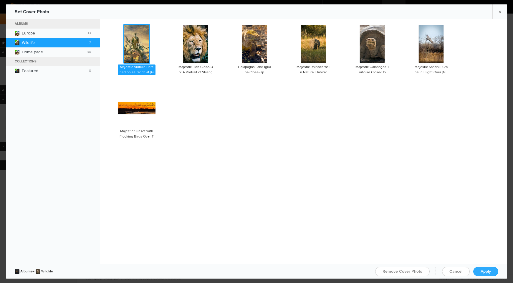
click at [486, 271] on span "Apply" at bounding box center [485, 271] width 10 height 5
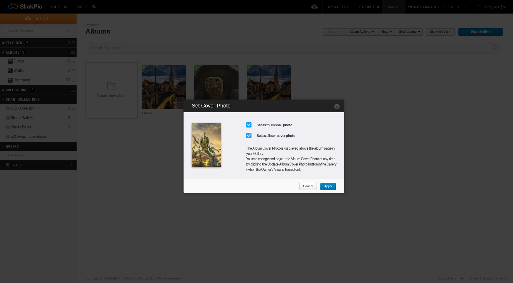
click at [326, 186] on span "Apply" at bounding box center [326, 187] width 12 height 8
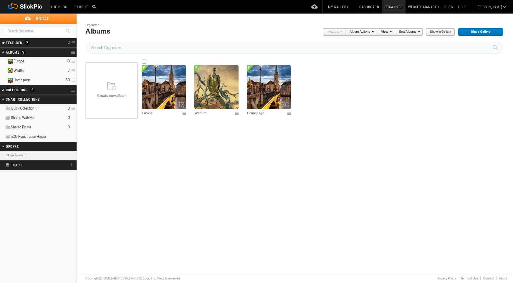
click at [184, 113] on span at bounding box center [185, 113] width 6 height 5
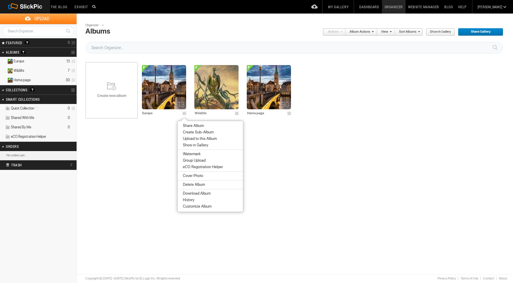
click at [197, 175] on span "Cover Photo" at bounding box center [192, 175] width 22 height 5
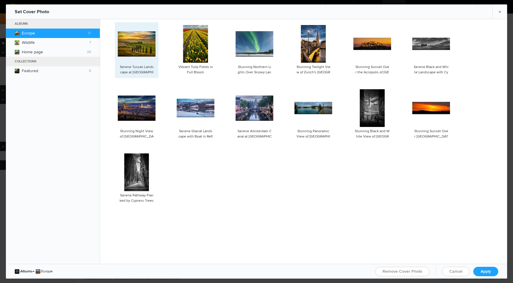
click at [138, 52] on img at bounding box center [137, 43] width 38 height 25
click at [473, 270] on link "Apply" at bounding box center [485, 271] width 25 height 9
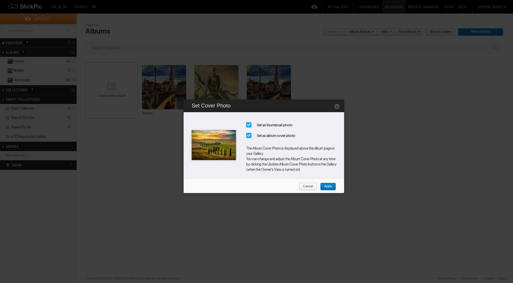
click at [330, 185] on span "Apply" at bounding box center [326, 187] width 12 height 8
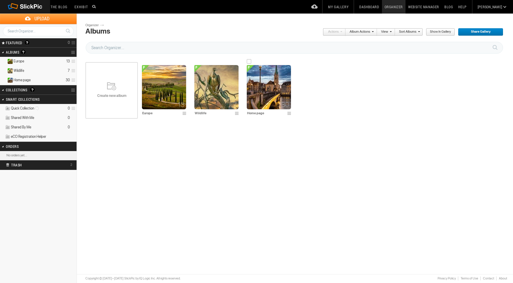
click at [272, 96] on img at bounding box center [269, 87] width 44 height 44
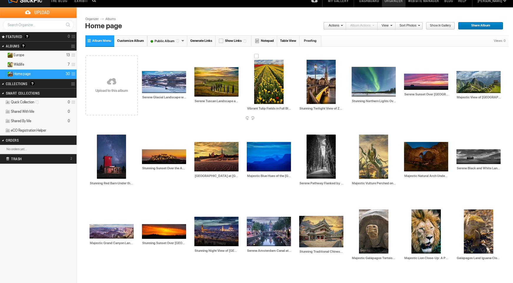
scroll to position [6, 0]
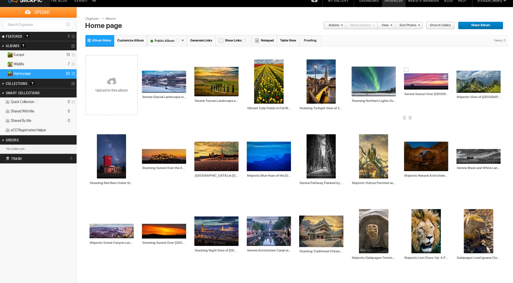
click at [407, 70] on div at bounding box center [406, 69] width 5 height 5
click at [98, 130] on div at bounding box center [99, 130] width 5 height 5
click at [196, 137] on div at bounding box center [196, 138] width 5 height 5
click at [249, 138] on div at bounding box center [249, 138] width 5 height 5
click at [407, 138] on div at bounding box center [406, 138] width 5 height 5
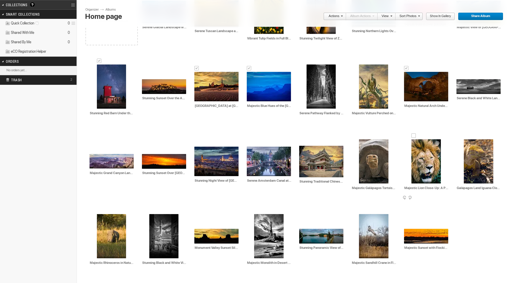
scroll to position [88, 0]
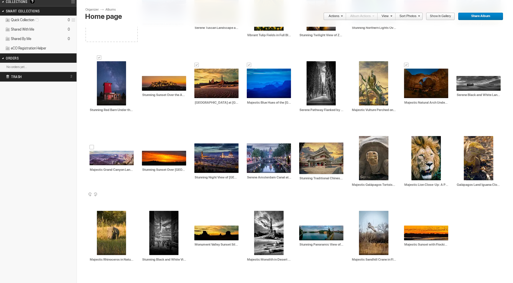
click at [90, 147] on div at bounding box center [92, 147] width 5 height 5
click at [197, 221] on div at bounding box center [196, 222] width 5 height 5
click at [256, 207] on div at bounding box center [256, 207] width 5 height 5
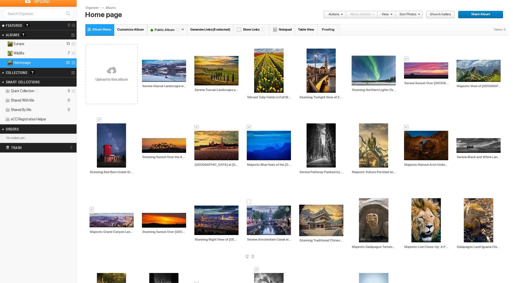
scroll to position [0, 0]
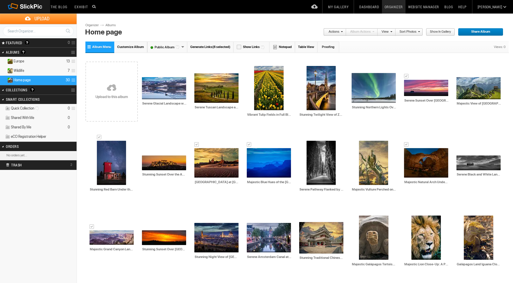
click at [333, 31] on link "Actions" at bounding box center [332, 32] width 19 height 8
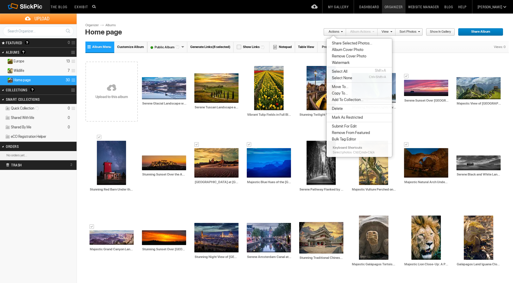
click at [343, 94] on span "Copy To..." at bounding box center [339, 93] width 18 height 5
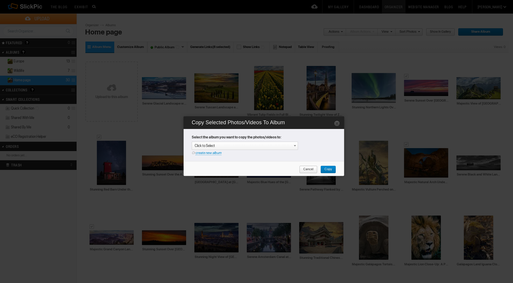
click at [213, 153] on link "create new album" at bounding box center [208, 153] width 26 height 4
click at [211, 146] on div "Enter your title or it will remain as date/time: 2025-08-10 22:11" at bounding box center [246, 146] width 103 height 6
click at [193, 145] on input "National Parks" at bounding box center [245, 146] width 106 height 8
type input "US National Parks"
click at [329, 168] on span "Copy" at bounding box center [325, 170] width 11 height 8
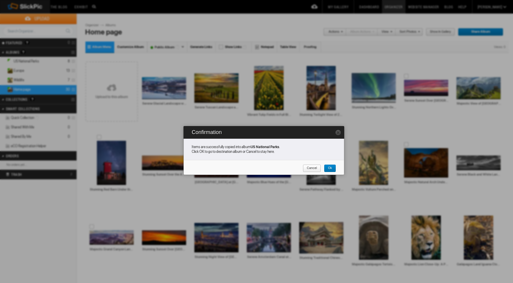
click at [327, 169] on span "Ok" at bounding box center [328, 169] width 8 height 8
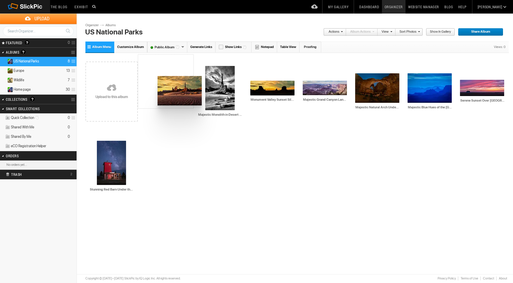
drag, startPoint x: 439, startPoint y: 81, endPoint x: 154, endPoint y: 74, distance: 284.8
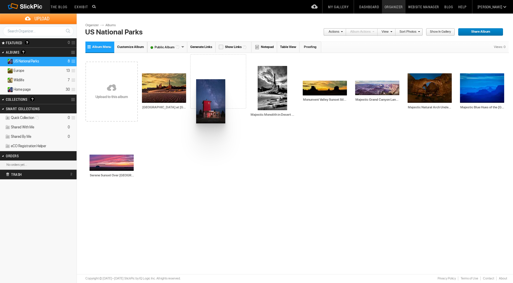
drag, startPoint x: 111, startPoint y: 156, endPoint x: 196, endPoint y: 79, distance: 114.2
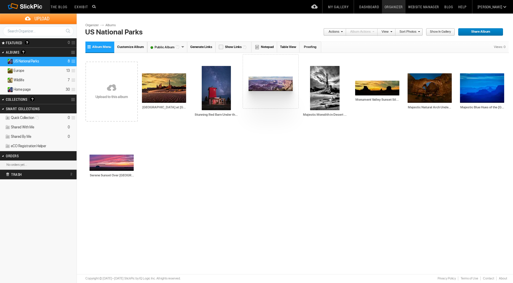
drag, startPoint x: 378, startPoint y: 86, endPoint x: 248, endPoint y: 77, distance: 130.4
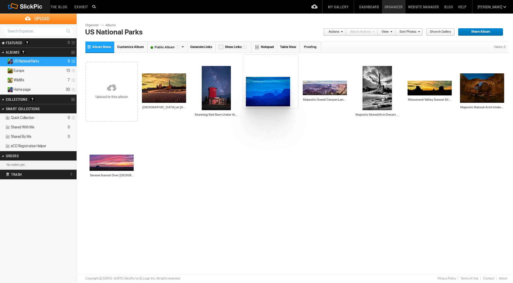
drag, startPoint x: 482, startPoint y: 87, endPoint x: 247, endPoint y: 76, distance: 235.2
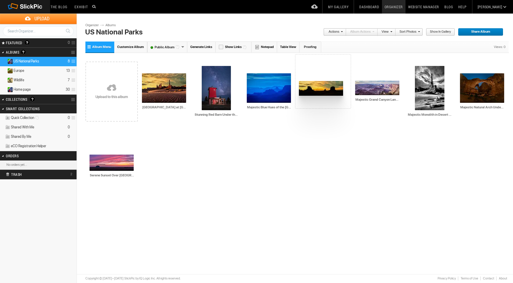
drag, startPoint x: 419, startPoint y: 86, endPoint x: 298, endPoint y: 81, distance: 120.8
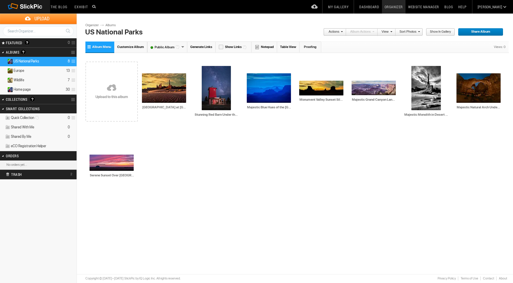
click at [110, 26] on link "Albums" at bounding box center [113, 25] width 18 height 5
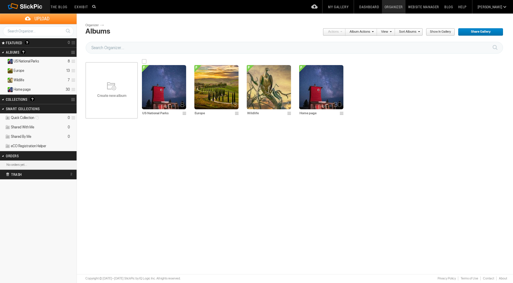
click at [185, 113] on span at bounding box center [185, 113] width 6 height 5
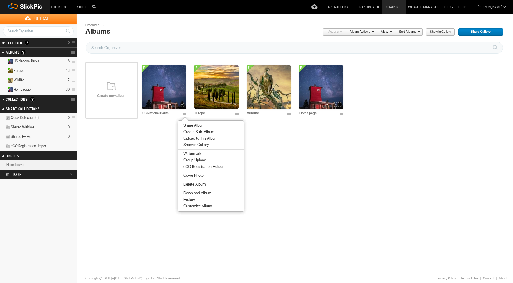
click at [199, 177] on span "Cover Photo" at bounding box center [193, 175] width 22 height 5
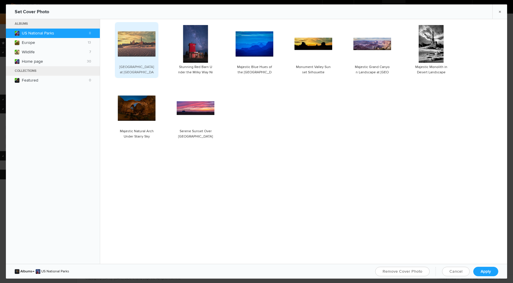
click at [136, 51] on img at bounding box center [137, 43] width 38 height 25
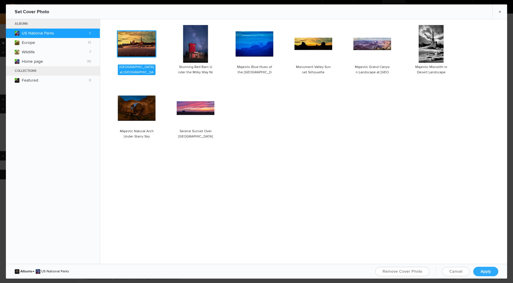
click at [477, 271] on link "Apply" at bounding box center [485, 271] width 25 height 9
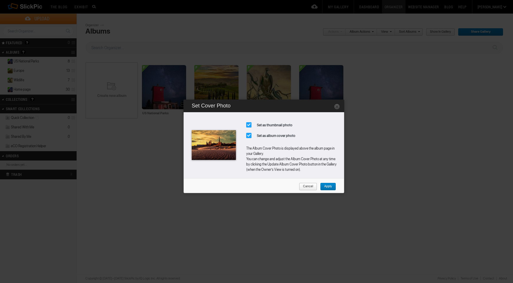
click at [332, 187] on link "Apply" at bounding box center [328, 187] width 16 height 8
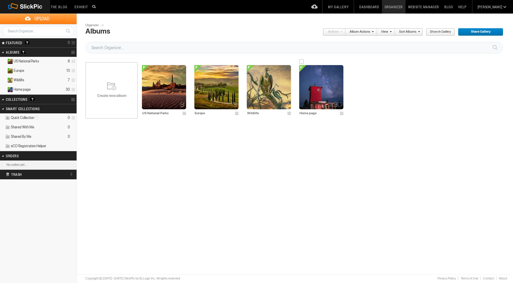
click at [321, 98] on img at bounding box center [321, 87] width 44 height 44
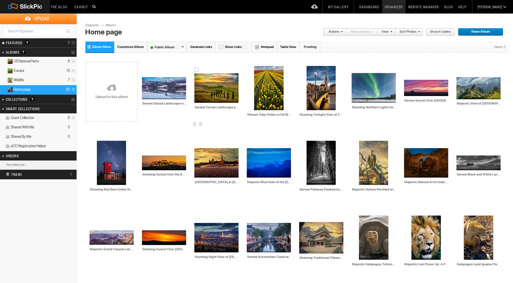
click at [196, 69] on div at bounding box center [196, 69] width 5 height 5
click at [145, 73] on div at bounding box center [144, 73] width 5 height 5
click at [354, 69] on div at bounding box center [354, 69] width 5 height 5
click at [458, 73] on div at bounding box center [458, 73] width 5 height 5
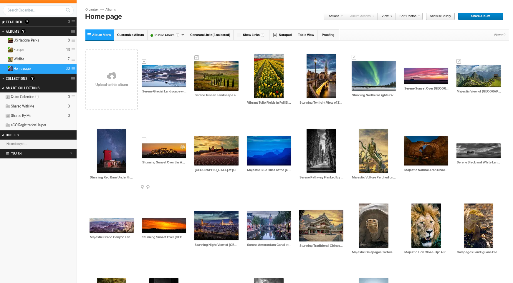
scroll to position [22, 0]
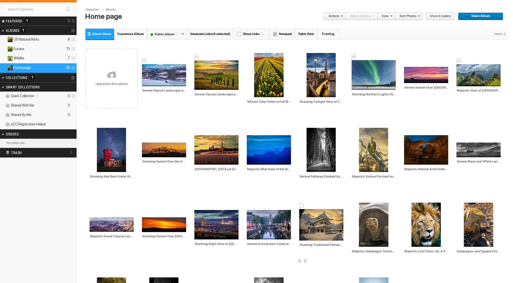
click at [301, 205] on div at bounding box center [301, 205] width 5 height 5
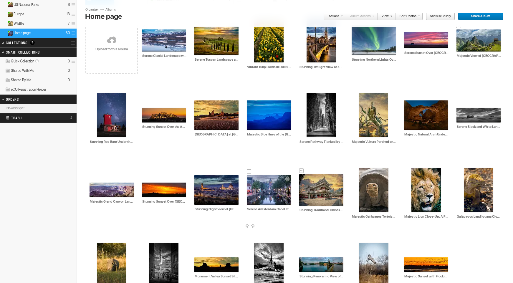
scroll to position [50, 0]
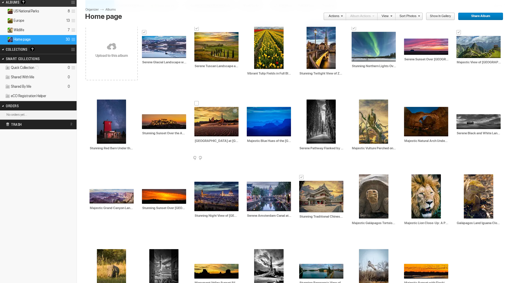
click at [196, 105] on div at bounding box center [196, 103] width 5 height 5
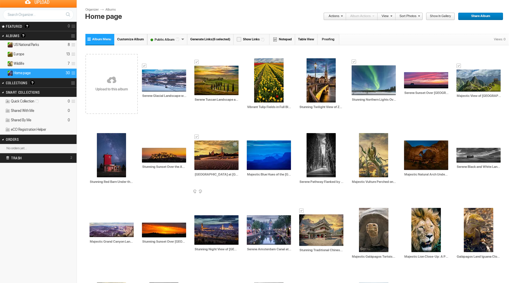
scroll to position [17, 0]
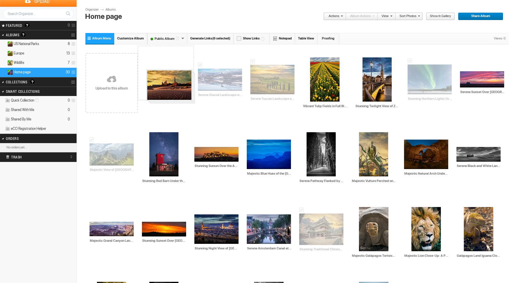
drag, startPoint x: 224, startPoint y: 157, endPoint x: 146, endPoint y: 69, distance: 117.4
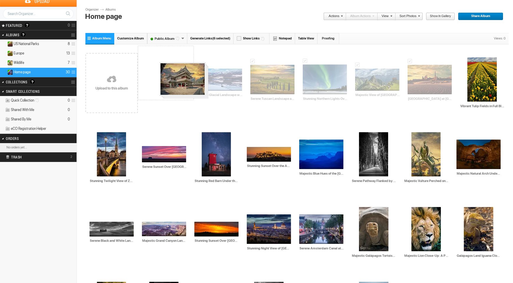
drag, startPoint x: 430, startPoint y: 78, endPoint x: 159, endPoint y: 62, distance: 271.0
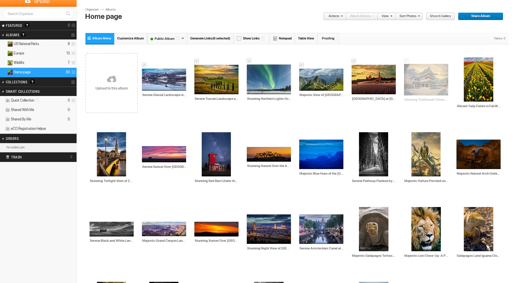
click at [334, 17] on link "Actions" at bounding box center [332, 17] width 19 height 8
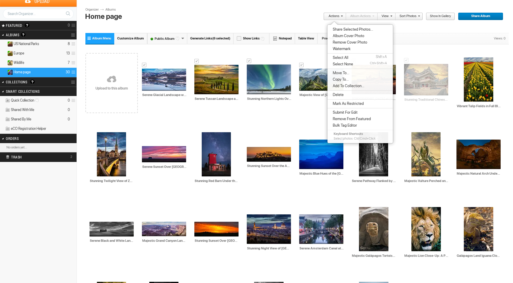
click at [345, 79] on span "Copy To..." at bounding box center [340, 79] width 18 height 5
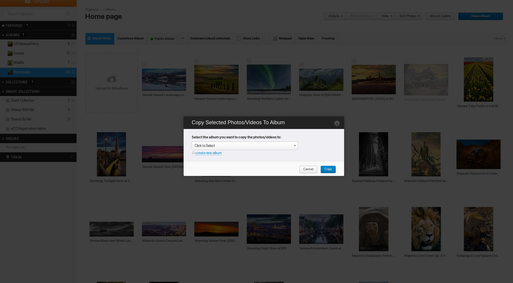
click at [211, 152] on link "create new album" at bounding box center [208, 153] width 26 height 4
click at [207, 147] on div "Enter your title or it will remain as date/time: 2025-08-10 22:13" at bounding box center [246, 146] width 103 height 6
type input "Travels"
click at [331, 170] on span "Copy" at bounding box center [325, 170] width 11 height 8
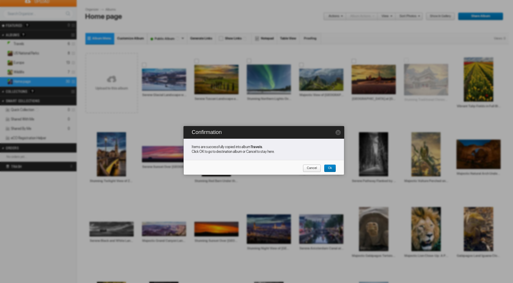
click at [331, 166] on span "Ok" at bounding box center [328, 169] width 8 height 8
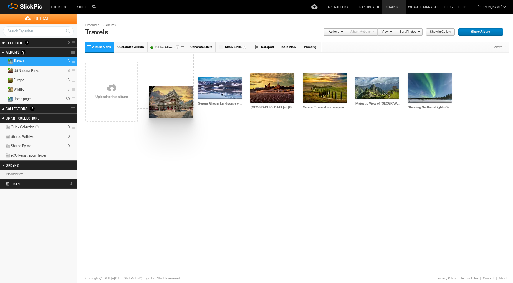
drag, startPoint x: 223, startPoint y: 89, endPoint x: 147, endPoint y: 85, distance: 76.4
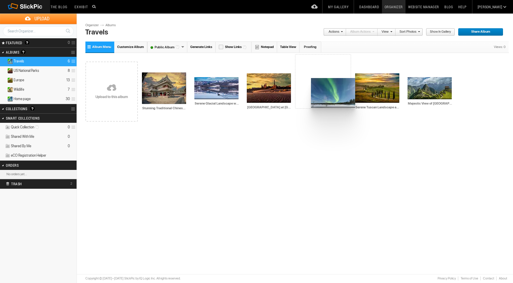
drag, startPoint x: 430, startPoint y: 94, endPoint x: 306, endPoint y: 77, distance: 125.2
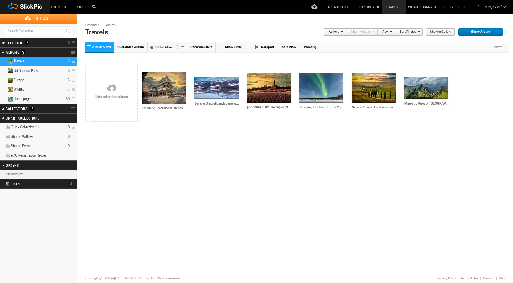
click at [433, 6] on link "Website Manager" at bounding box center [423, 7] width 36 height 14
